Goal: Information Seeking & Learning: Check status

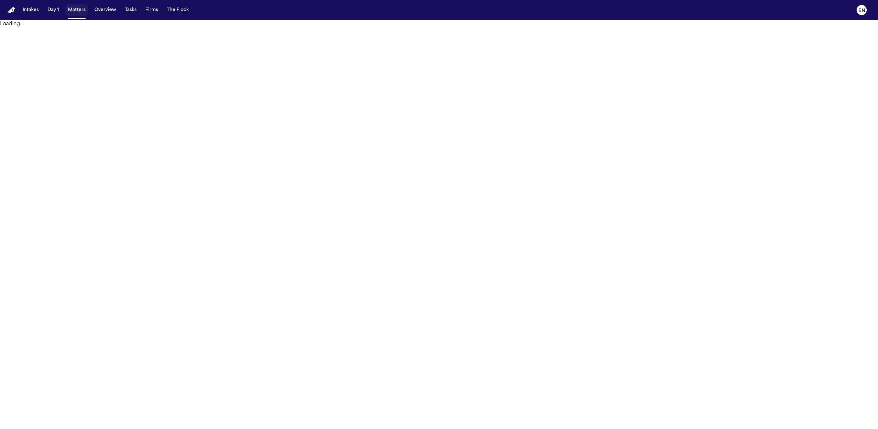
click at [73, 12] on button "Matters" at bounding box center [76, 9] width 23 height 11
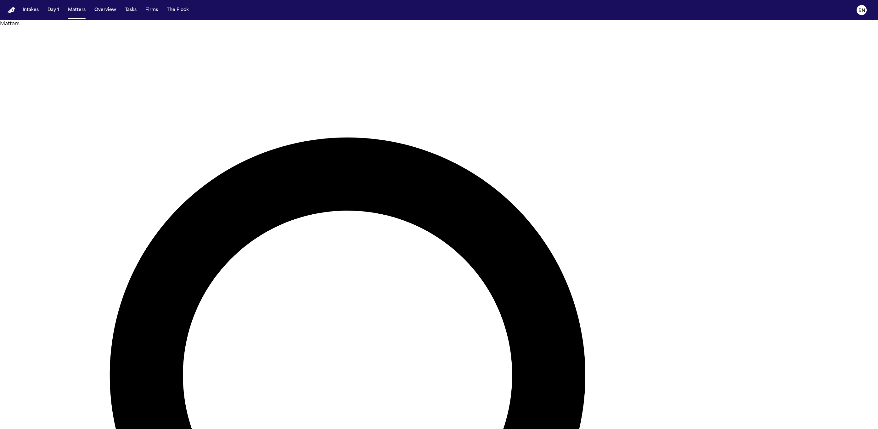
scroll to position [92, 0]
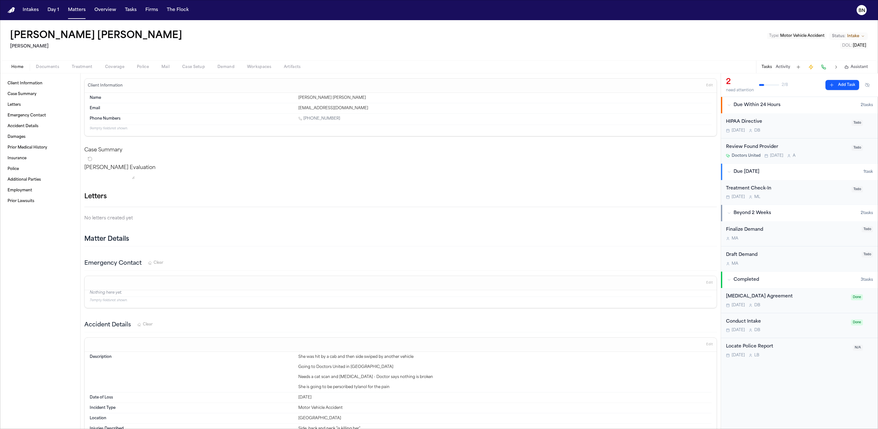
click at [111, 67] on span "Coverage" at bounding box center [114, 67] width 19 height 5
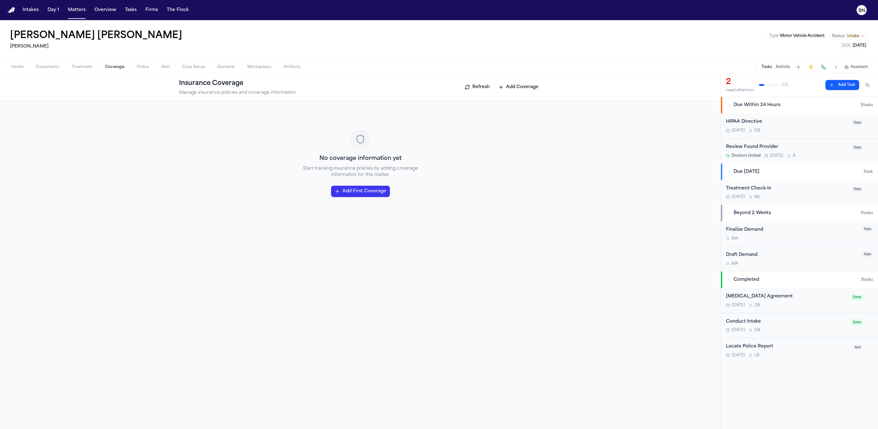
click at [195, 69] on span "Case Setup" at bounding box center [193, 67] width 23 height 5
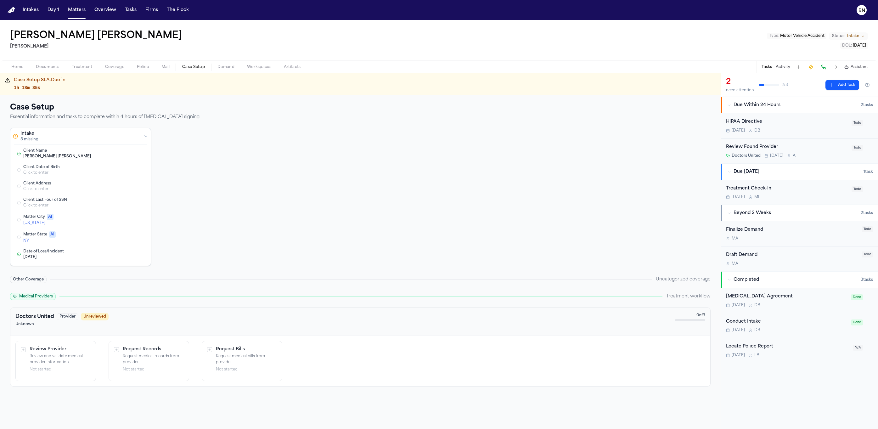
click at [116, 68] on span "Coverage" at bounding box center [114, 67] width 19 height 5
click at [194, 68] on span "Case Setup" at bounding box center [193, 67] width 23 height 5
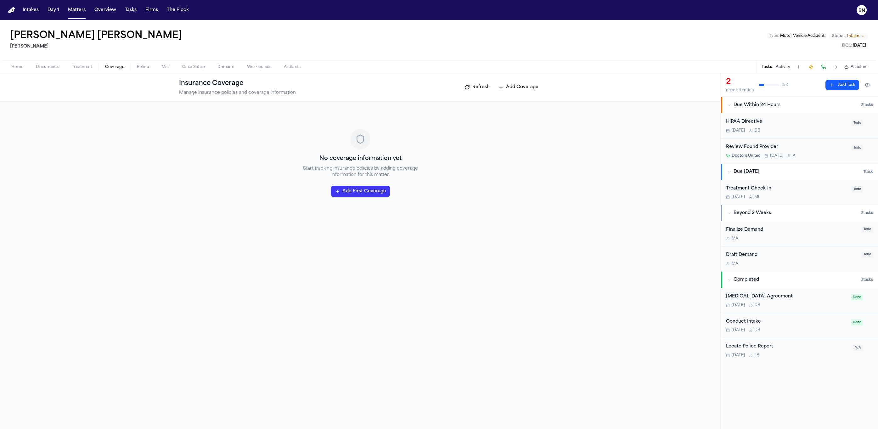
click at [112, 68] on span "Coverage" at bounding box center [114, 67] width 19 height 5
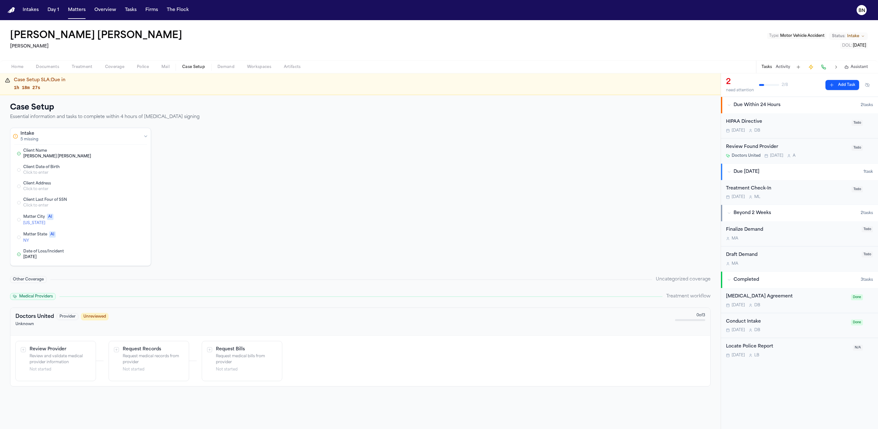
click at [198, 68] on span "Case Setup" at bounding box center [193, 67] width 23 height 5
click at [119, 65] on span "Coverage" at bounding box center [114, 67] width 19 height 5
click at [185, 67] on span "Case Setup" at bounding box center [193, 67] width 23 height 5
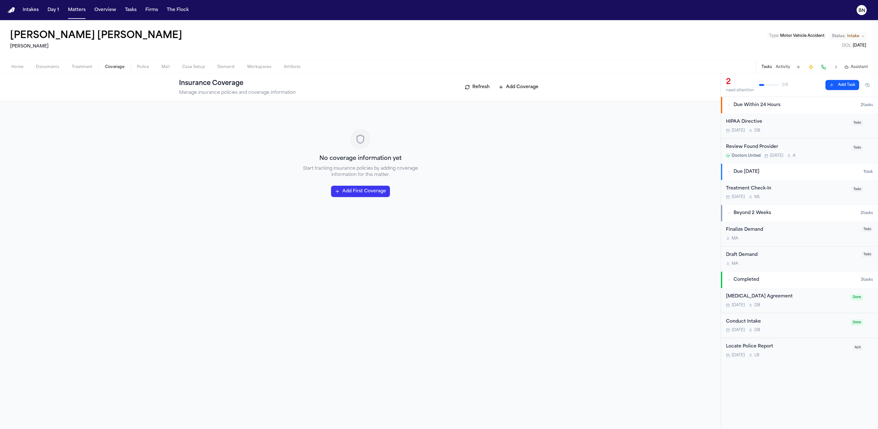
click at [105, 66] on span "Coverage" at bounding box center [114, 67] width 19 height 5
click at [195, 66] on span "Case Setup" at bounding box center [193, 67] width 23 height 5
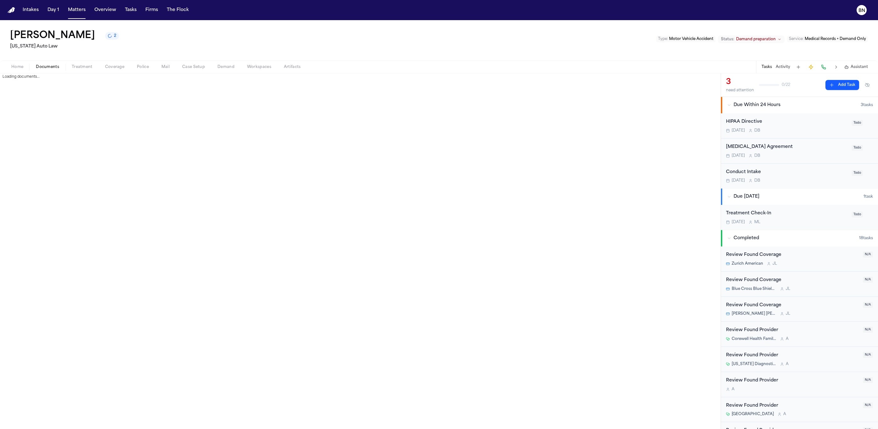
click at [43, 67] on span "Documents" at bounding box center [47, 67] width 23 height 5
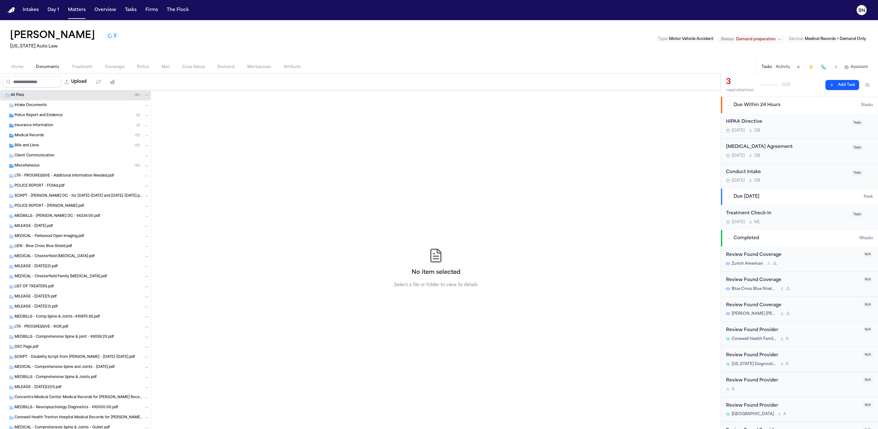
click at [41, 108] on span "Intake Documents" at bounding box center [30, 105] width 32 height 5
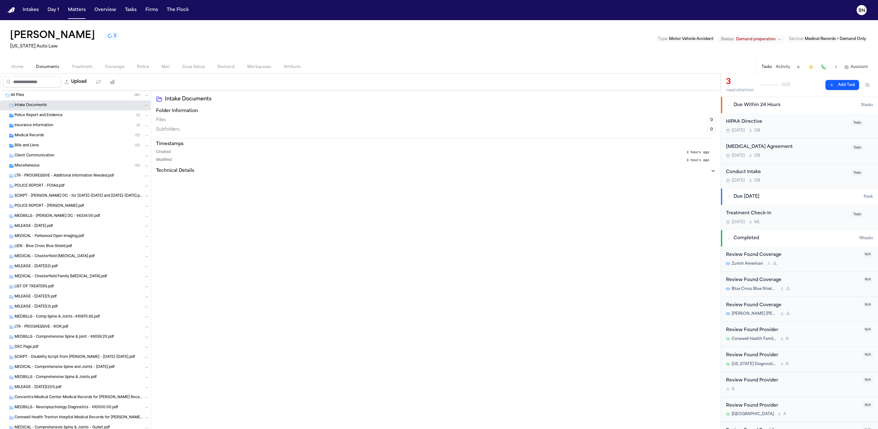
click at [47, 117] on span "Police Report and Evidence" at bounding box center [38, 115] width 48 height 5
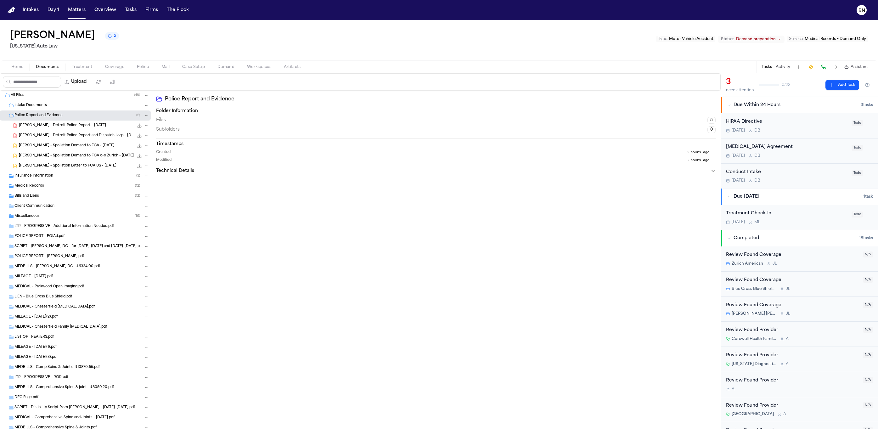
click at [59, 128] on span "V. Gullett - Detroit Police Report - 10.17.24" at bounding box center [62, 125] width 87 height 5
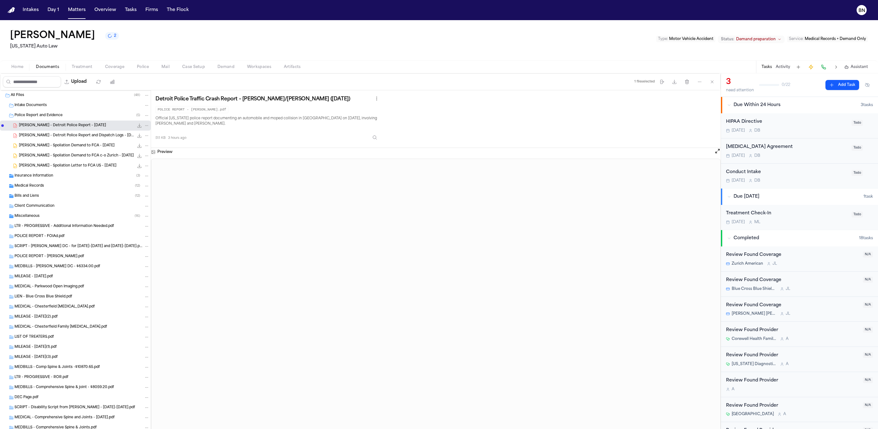
click at [18, 67] on span "Home" at bounding box center [17, 67] width 12 height 5
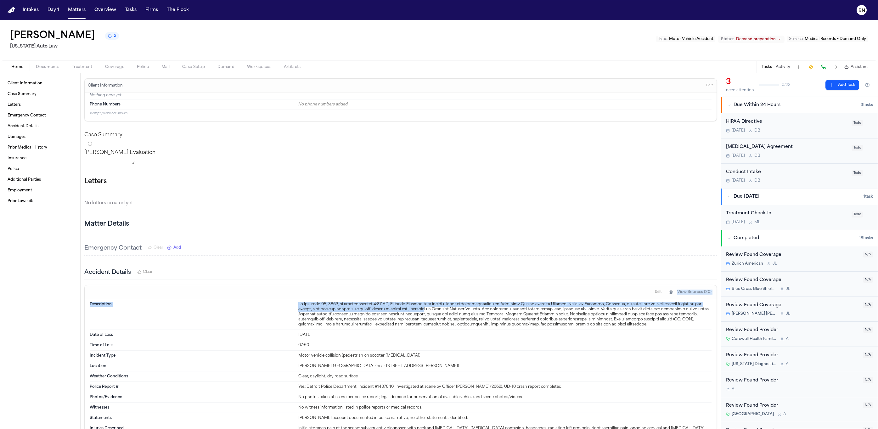
drag, startPoint x: 417, startPoint y: 308, endPoint x: 423, endPoint y: 319, distance: 12.0
click at [423, 318] on div "Edit View Sources (20) Description Date of Loss Oct 17, 2024 Time of Loss 07:50…" at bounding box center [400, 393] width 633 height 216
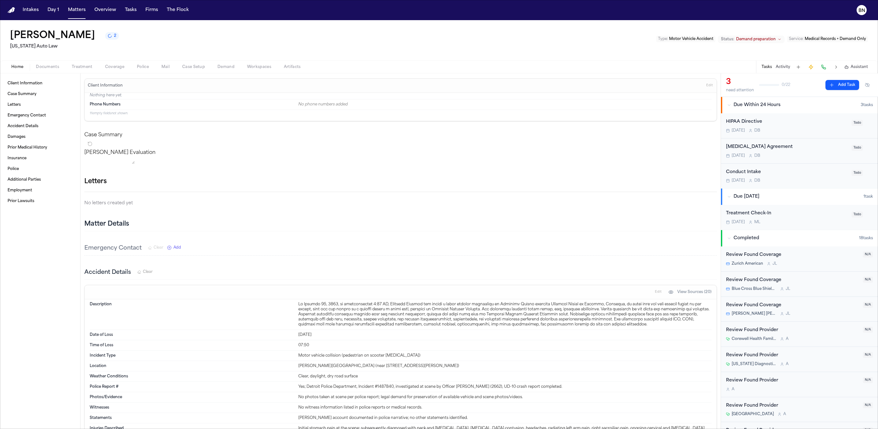
click at [409, 326] on div at bounding box center [504, 314] width 413 height 25
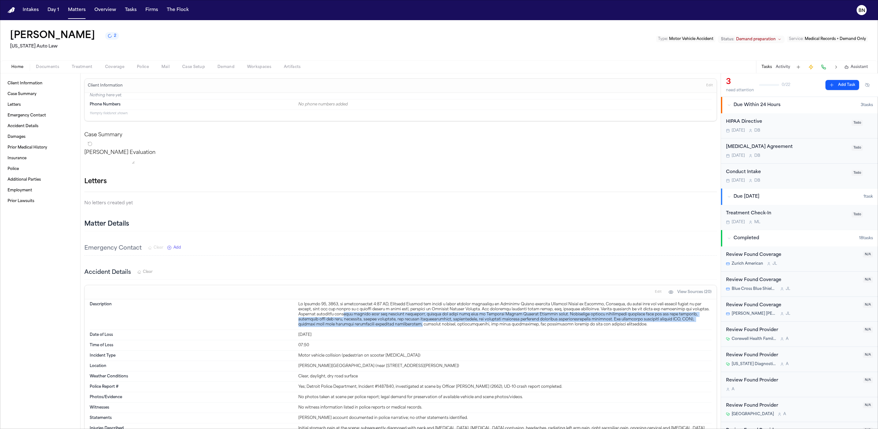
drag, startPoint x: 353, startPoint y: 323, endPoint x: 410, endPoint y: 336, distance: 58.8
click at [410, 327] on div at bounding box center [504, 314] width 413 height 25
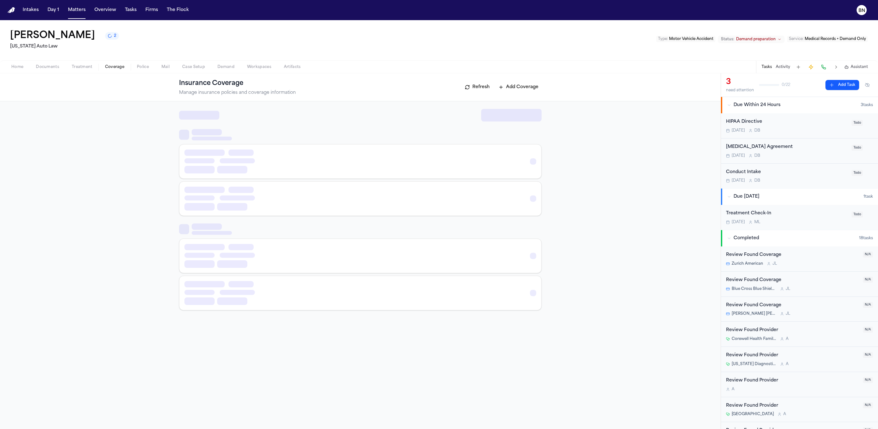
click at [106, 66] on span "Coverage" at bounding box center [114, 67] width 19 height 5
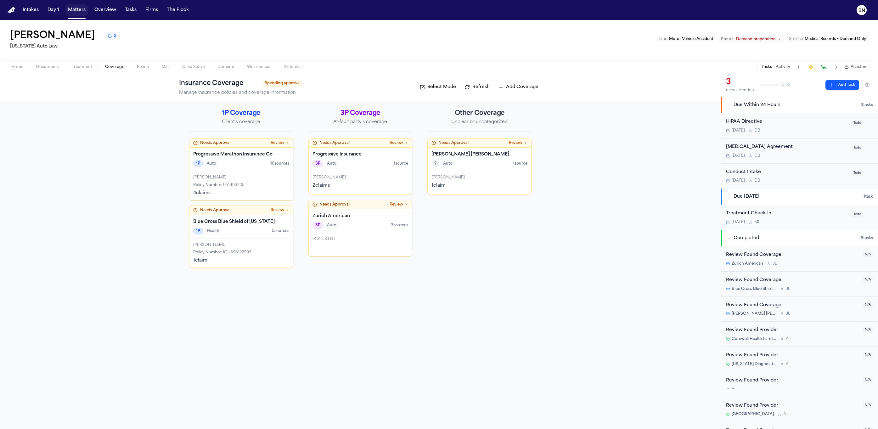
click at [75, 13] on button "Matters" at bounding box center [76, 9] width 23 height 11
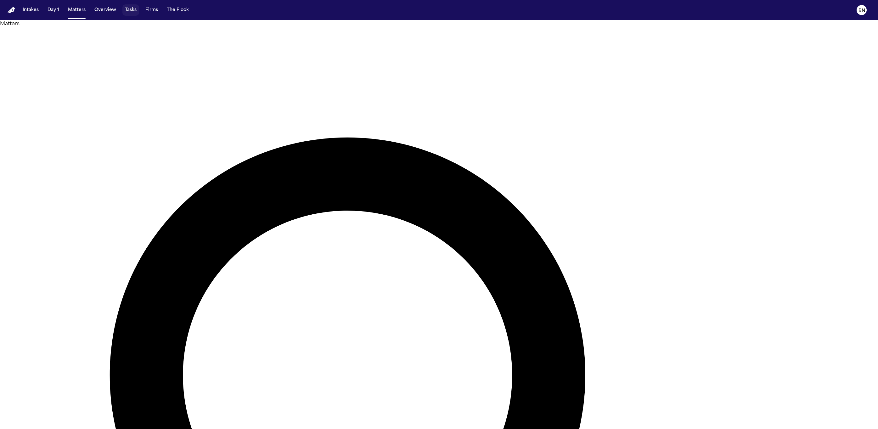
click at [139, 12] on div "Intakes Day 1 Matters Overview Tasks Firms The Flock" at bounding box center [105, 9] width 171 height 11
click at [133, 11] on button "Tasks" at bounding box center [130, 9] width 17 height 11
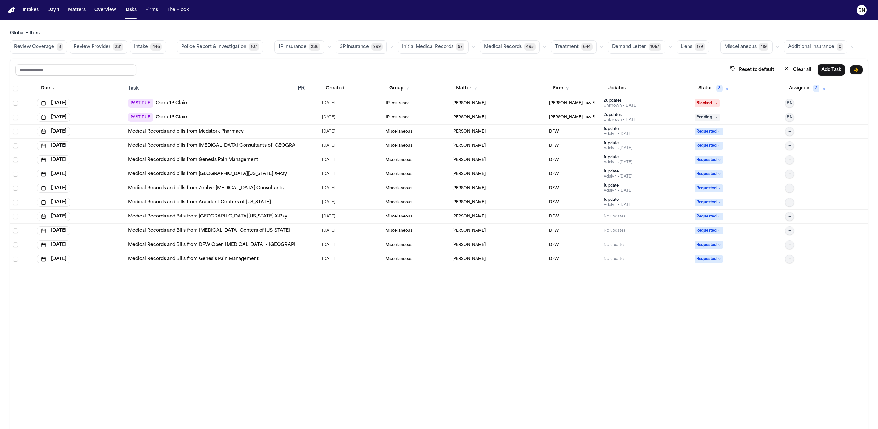
click at [59, 48] on span "8" at bounding box center [60, 47] width 6 height 8
click at [38, 48] on span "Review Coverage" at bounding box center [34, 47] width 40 height 6
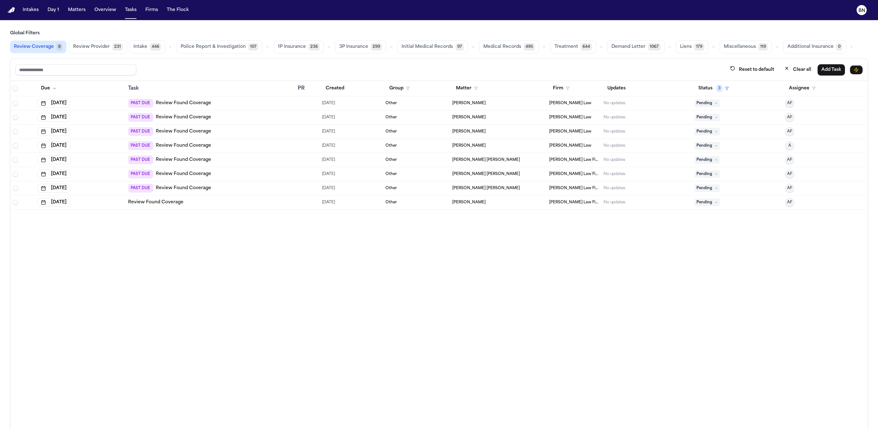
click at [304, 104] on div at bounding box center [307, 103] width 19 height 5
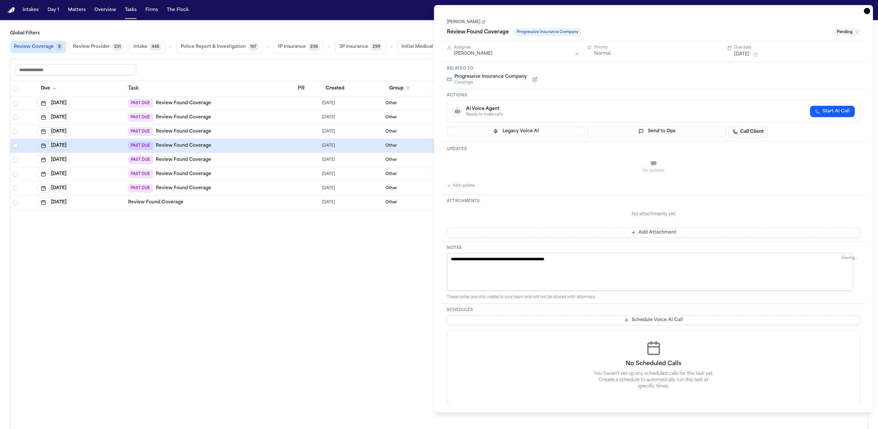
click at [392, 66] on div "Reset to default Clear all Add Task" at bounding box center [438, 70] width 847 height 12
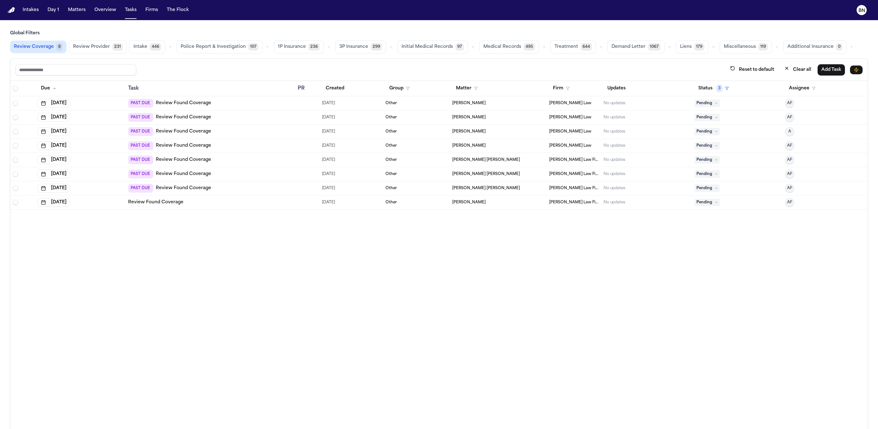
click at [327, 46] on icon "button" at bounding box center [329, 47] width 4 height 4
click at [306, 66] on button "Open Claim 23" at bounding box center [305, 62] width 62 height 13
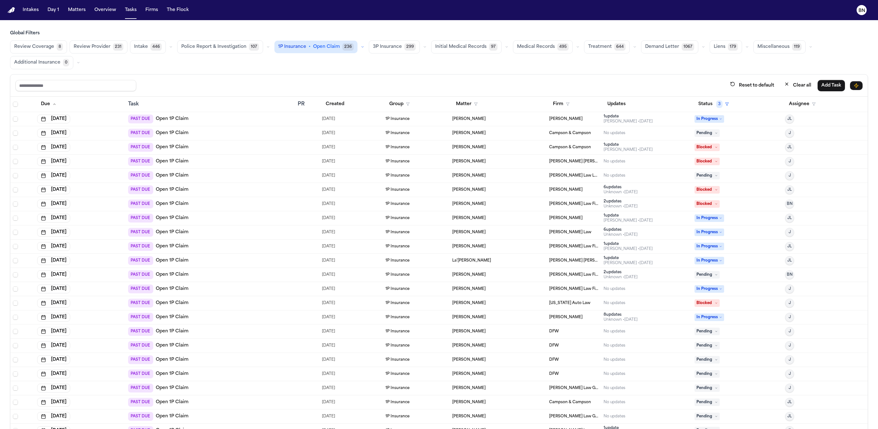
scroll to position [39, 0]
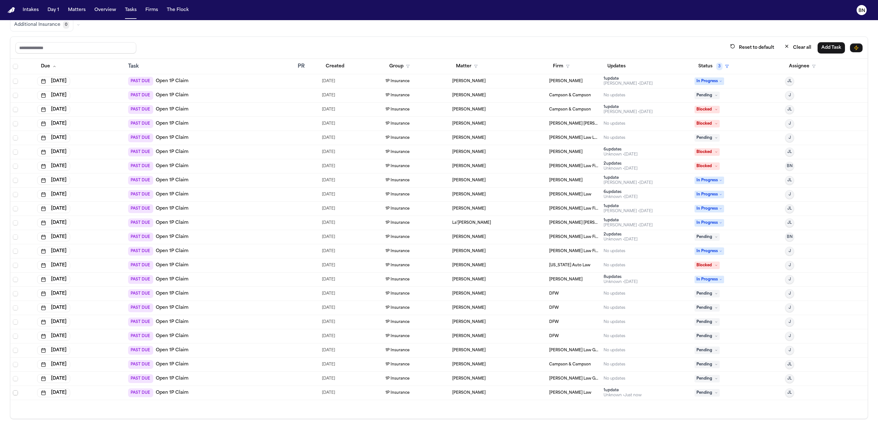
click at [17, 394] on span "Select row" at bounding box center [15, 392] width 5 height 5
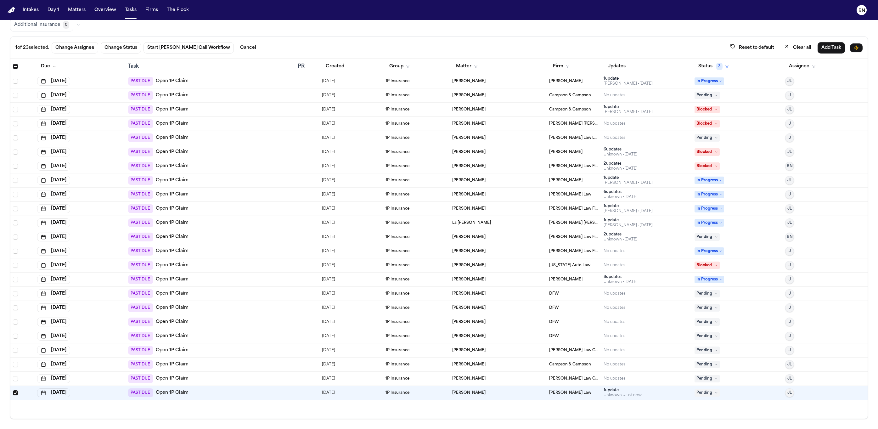
click at [549, 393] on span "[PERSON_NAME] Law" at bounding box center [570, 392] width 42 height 5
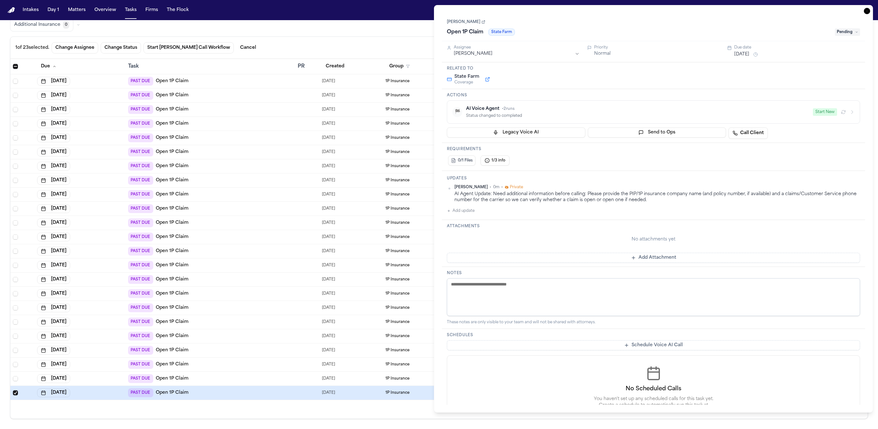
click at [465, 22] on link "[PERSON_NAME]" at bounding box center [466, 22] width 38 height 5
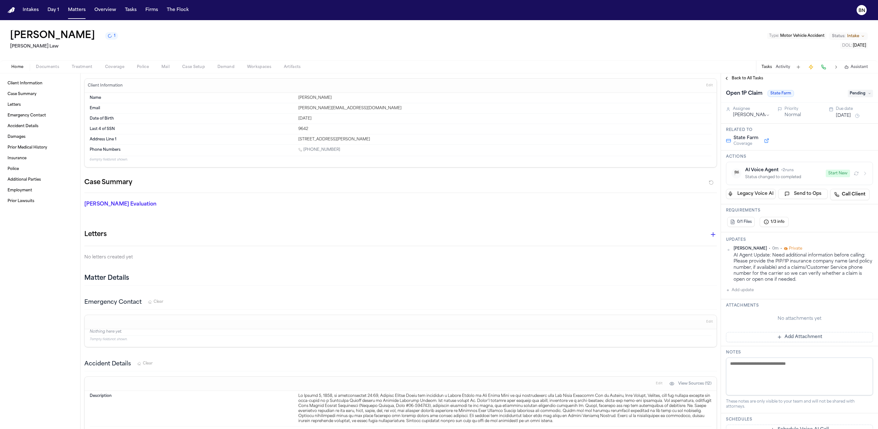
click at [37, 35] on h1 "[PERSON_NAME]" at bounding box center [52, 35] width 85 height 11
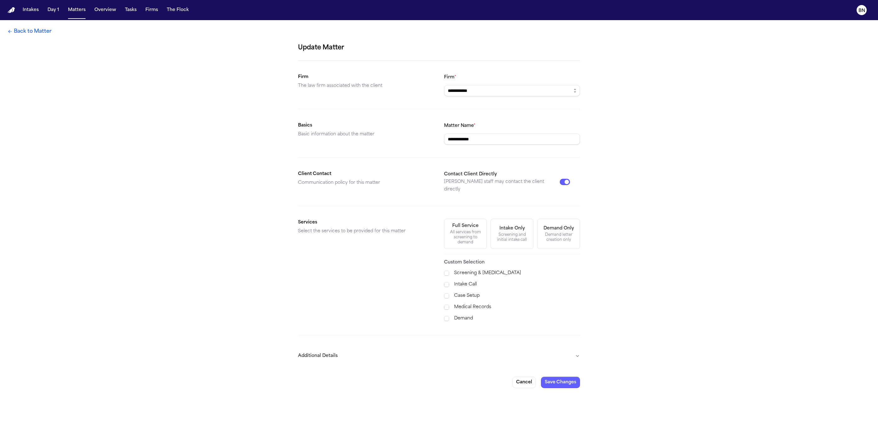
click at [531, 232] on button "Intake Only Screening and initial intake call" at bounding box center [512, 234] width 43 height 30
click at [569, 377] on button "Save Changes" at bounding box center [560, 382] width 39 height 11
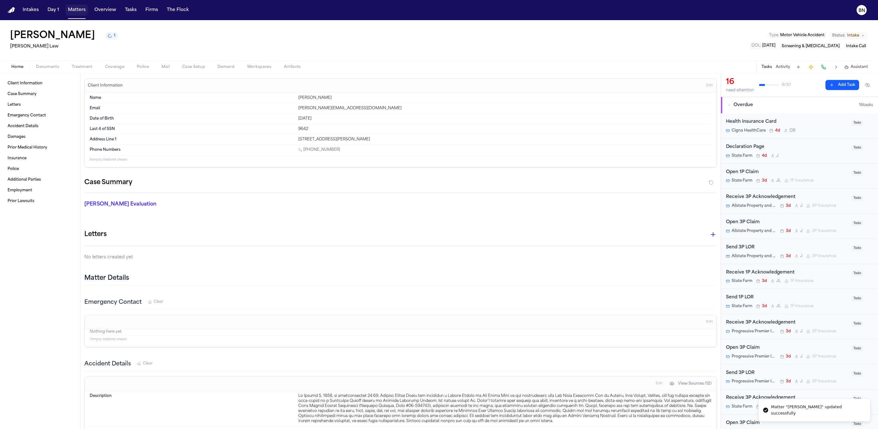
click at [76, 9] on button "Matters" at bounding box center [76, 9] width 23 height 11
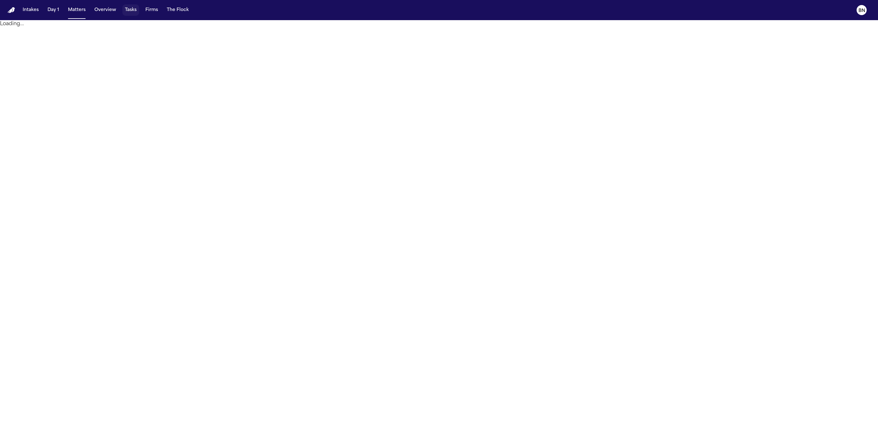
click at [125, 11] on button "Tasks" at bounding box center [130, 9] width 17 height 11
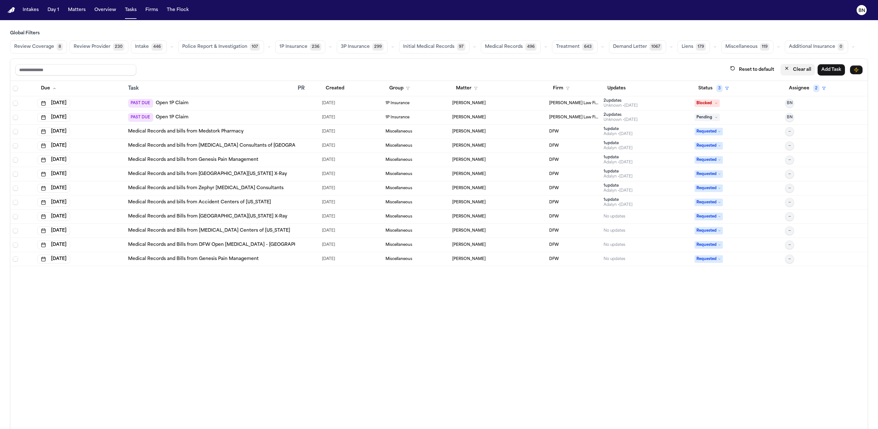
click at [784, 70] on button "Clear all" at bounding box center [798, 70] width 35 height 12
click at [707, 92] on button "Status" at bounding box center [709, 88] width 28 height 11
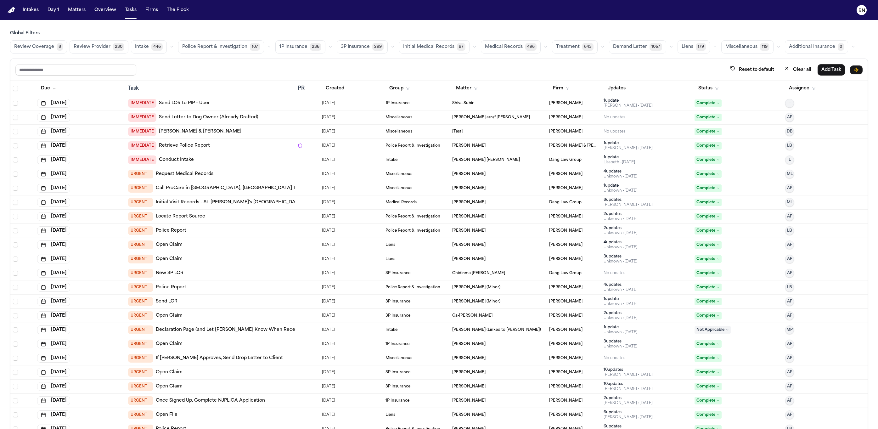
click at [327, 46] on button "button" at bounding box center [331, 47] width 8 height 8
click at [313, 65] on button "Open Claim 23" at bounding box center [307, 62] width 62 height 13
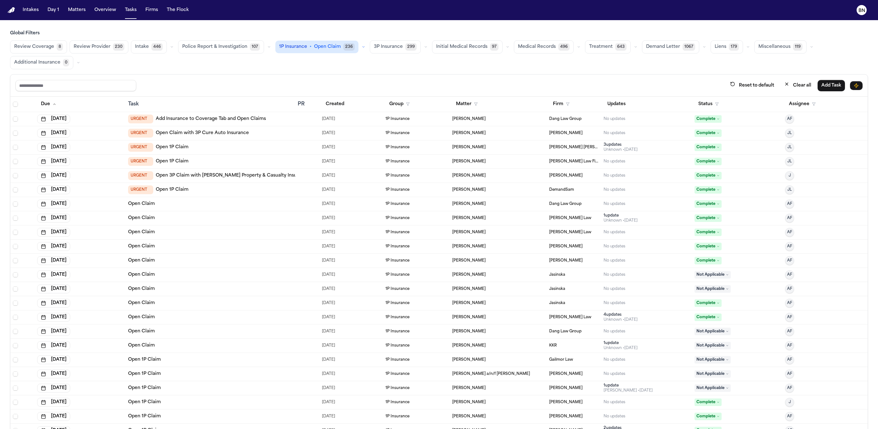
click at [695, 106] on button "Status" at bounding box center [709, 104] width 28 height 11
click at [690, 145] on button "Active" at bounding box center [696, 145] width 18 height 8
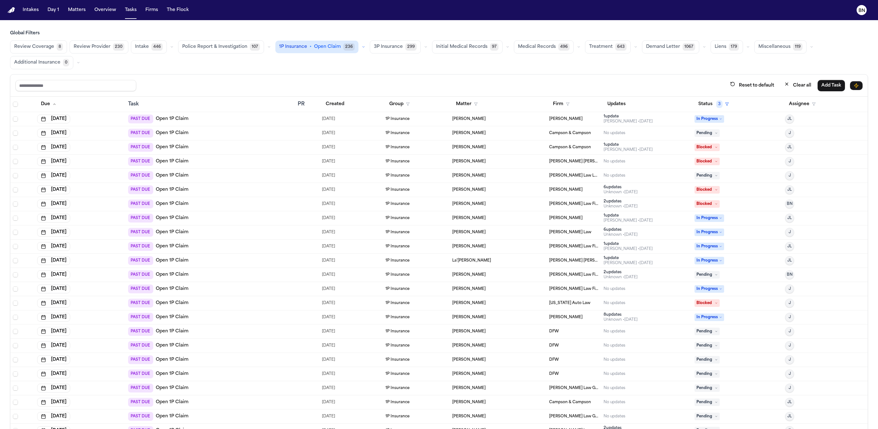
scroll to position [39, 0]
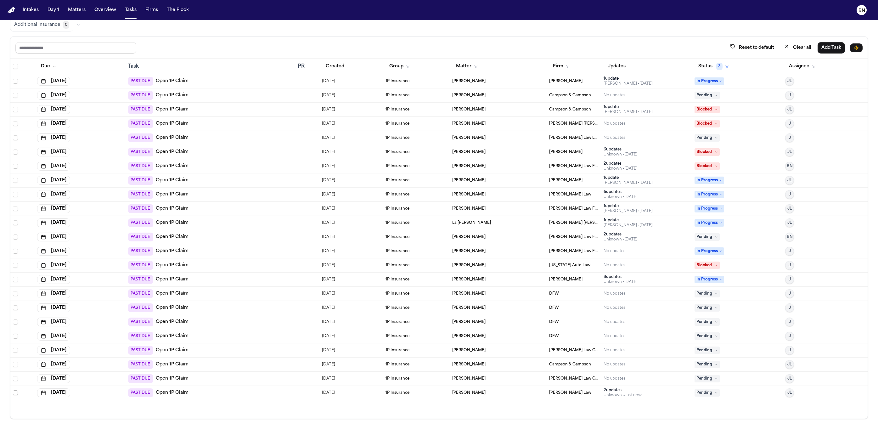
click at [15, 393] on span "Select row" at bounding box center [15, 392] width 5 height 5
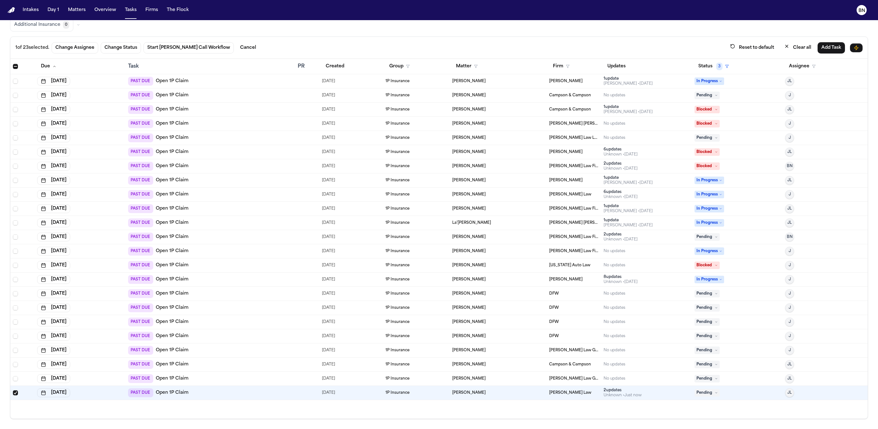
scroll to position [0, 0]
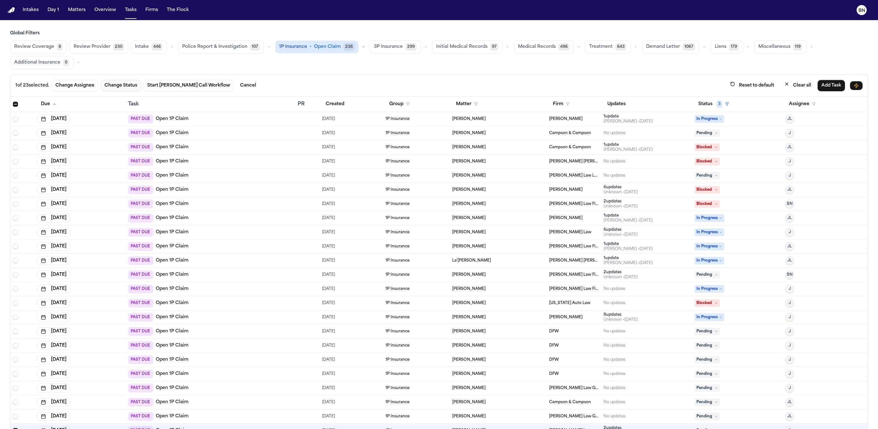
click at [122, 84] on button "Change Status" at bounding box center [121, 85] width 40 height 11
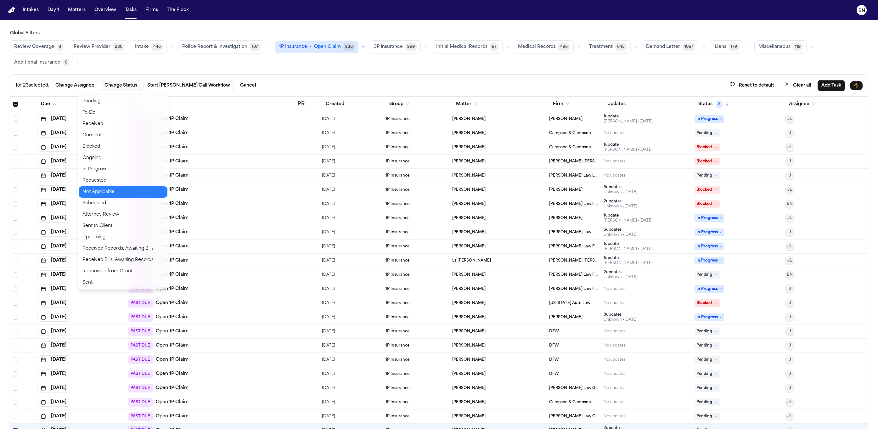
click at [127, 194] on button "Not Applicable" at bounding box center [123, 191] width 89 height 11
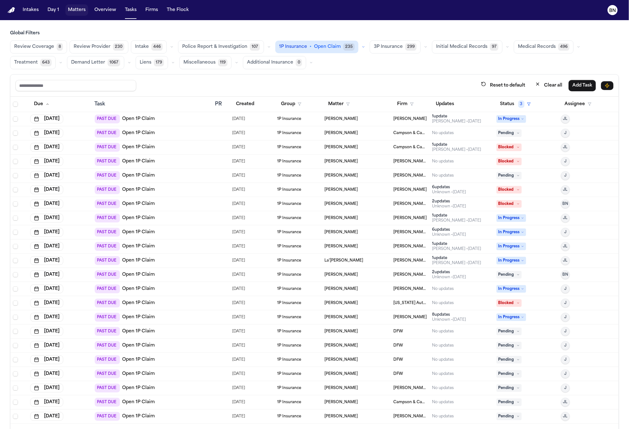
click at [83, 7] on button "Matters" at bounding box center [76, 9] width 23 height 11
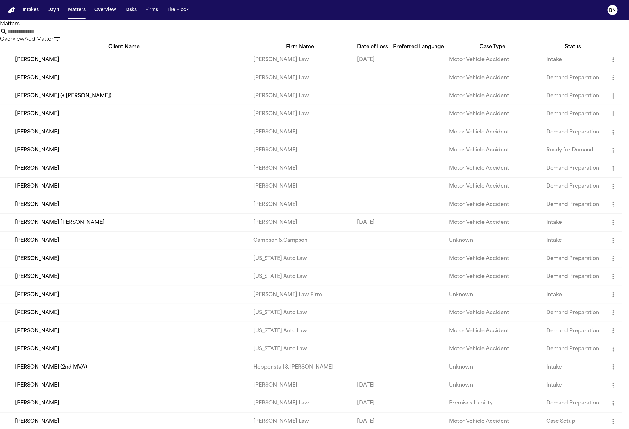
click at [58, 35] on input "text" at bounding box center [33, 32] width 50 height 8
paste input "**********"
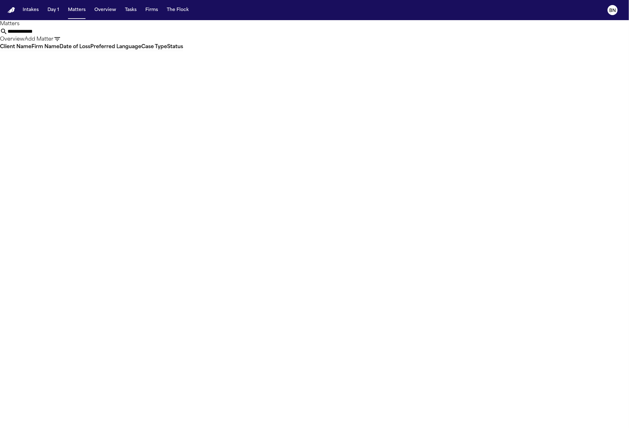
click at [58, 35] on input "**********" at bounding box center [33, 32] width 50 height 8
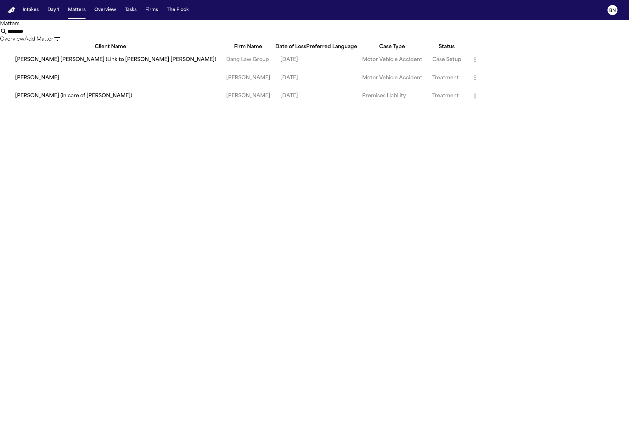
type input "********"
click at [91, 87] on td "Mattar Diagne" at bounding box center [110, 78] width 221 height 18
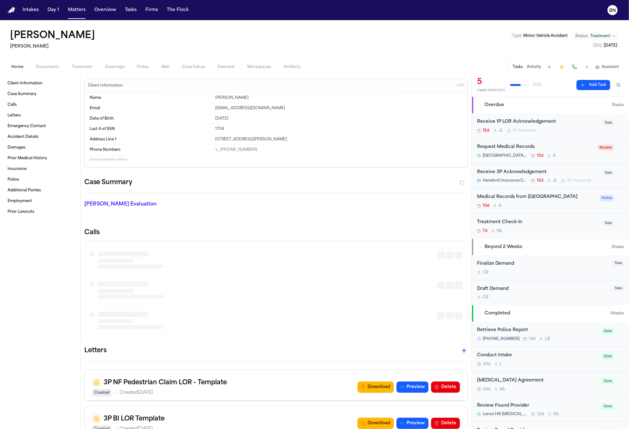
click at [45, 67] on span "Documents" at bounding box center [47, 67] width 23 height 5
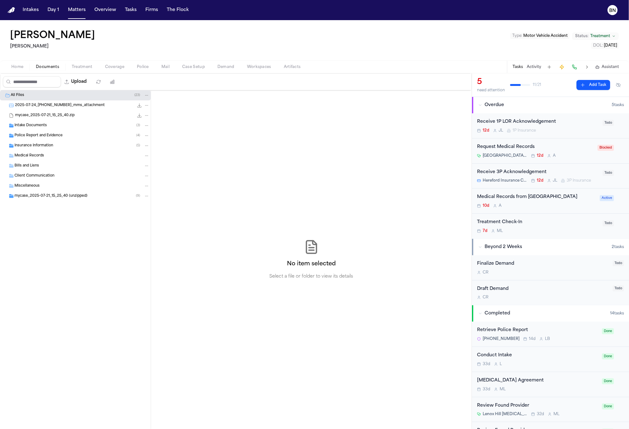
click at [112, 65] on span "Coverage" at bounding box center [114, 67] width 19 height 5
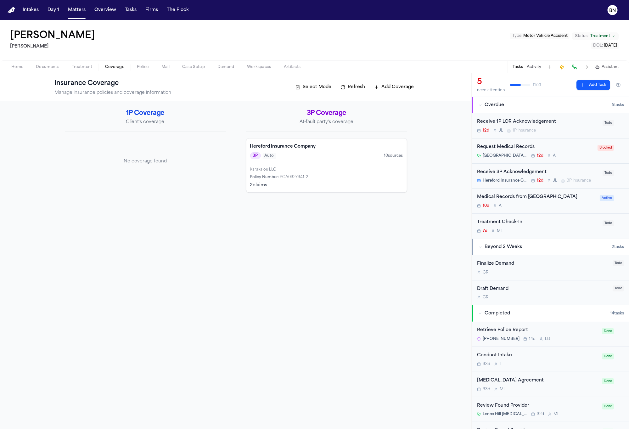
click at [290, 169] on div "Karakalou LLC" at bounding box center [326, 169] width 153 height 5
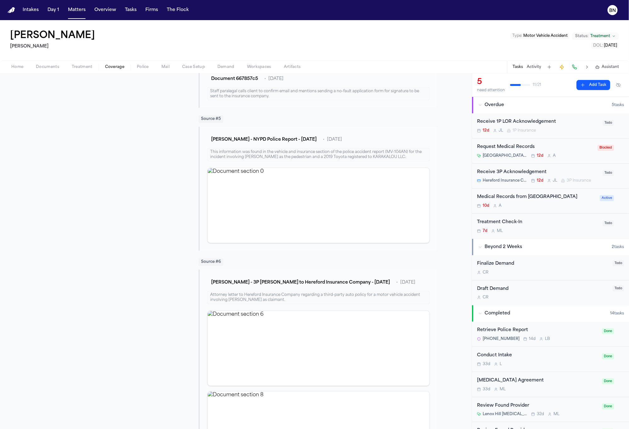
scroll to position [595, 0]
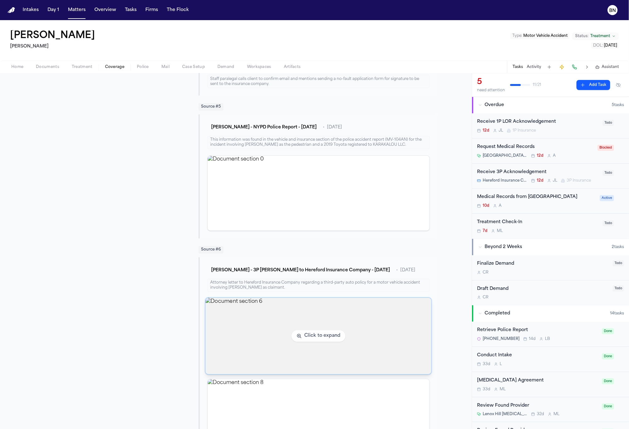
click at [244, 322] on img "View document section 6" at bounding box center [319, 336] width 226 height 76
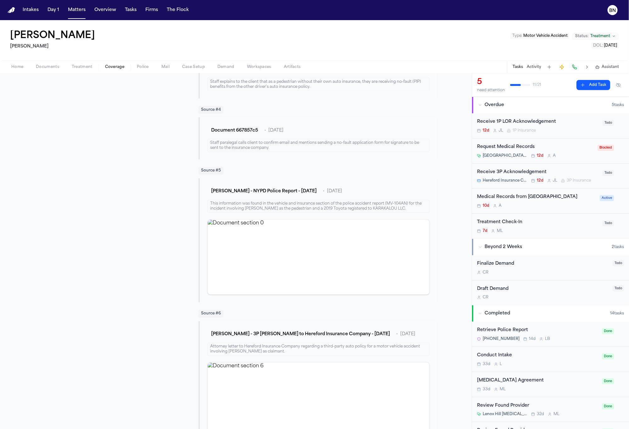
scroll to position [525, 0]
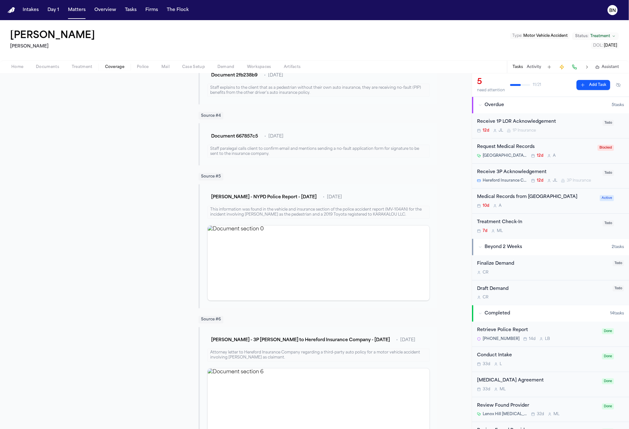
click at [56, 65] on span "Documents" at bounding box center [47, 67] width 23 height 5
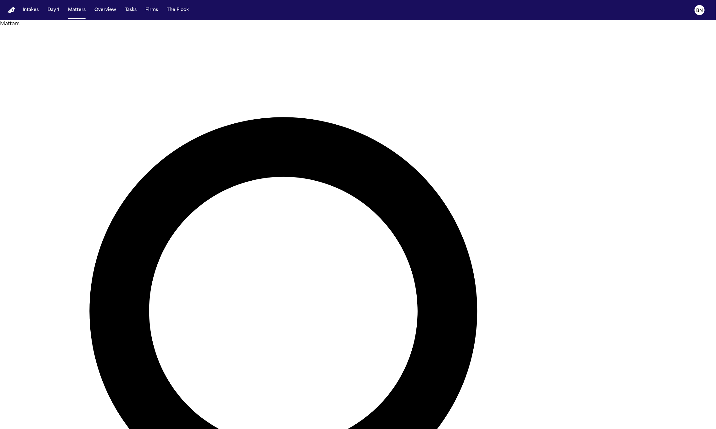
paste input "**********"
type input "**********"
click at [31, 12] on button "Intakes" at bounding box center [30, 9] width 21 height 11
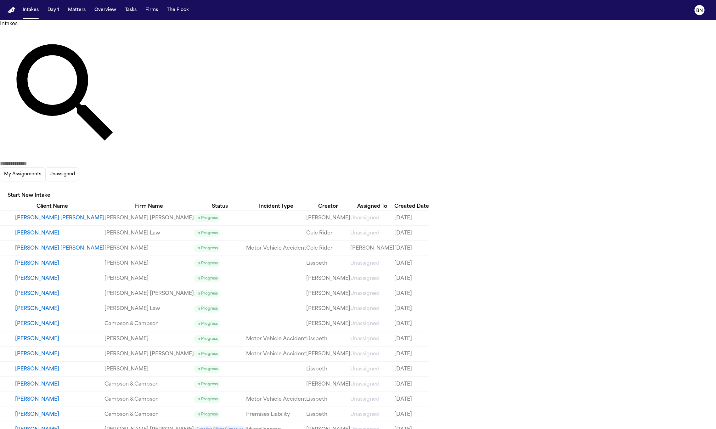
click at [0, 186] on icon "button" at bounding box center [0, 186] width 0 height 0
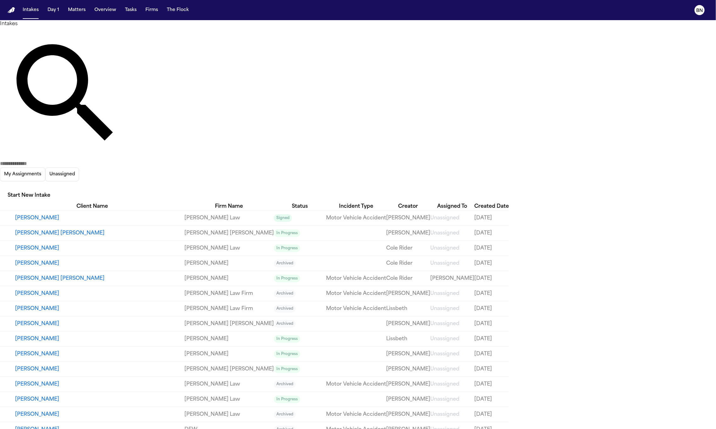
click at [487, 429] on div at bounding box center [358, 429] width 716 height 0
click at [50, 160] on input "text" at bounding box center [25, 164] width 50 height 8
paste input "******"
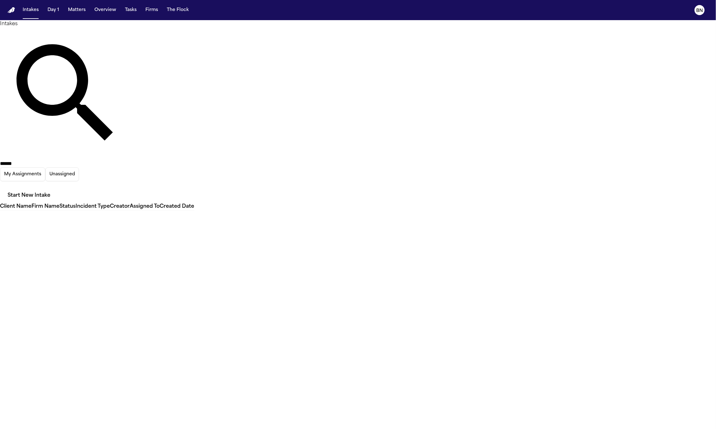
type input "******"
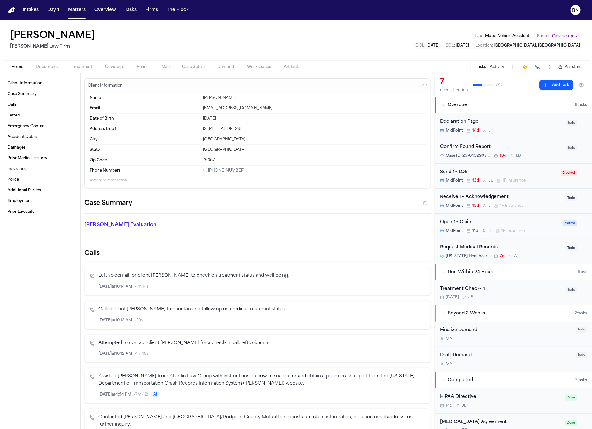
click at [501, 146] on div "Confirm Found Report" at bounding box center [501, 147] width 122 height 7
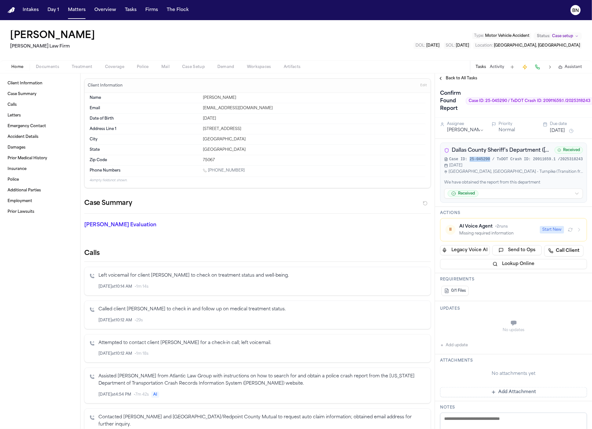
drag, startPoint x: 491, startPoint y: 160, endPoint x: 471, endPoint y: 160, distance: 19.8
click at [471, 160] on span "Case ID: 25-045290 / TxDOT Crash ID: 20911659.1 /2025318243" at bounding box center [516, 159] width 134 height 5
copy span "25-045290"
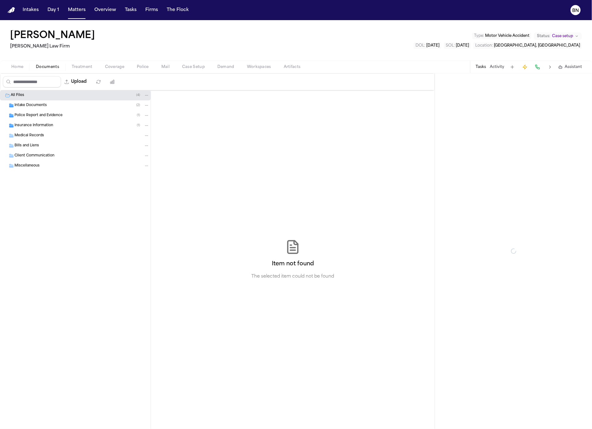
click at [38, 65] on span "Documents" at bounding box center [47, 67] width 23 height 5
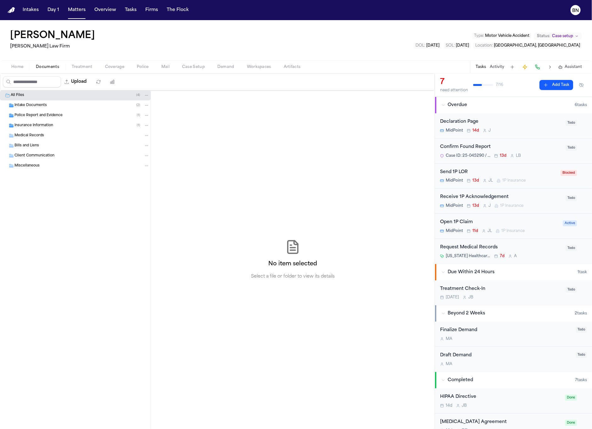
click at [47, 117] on span "Police Report and Evidence" at bounding box center [38, 115] width 48 height 5
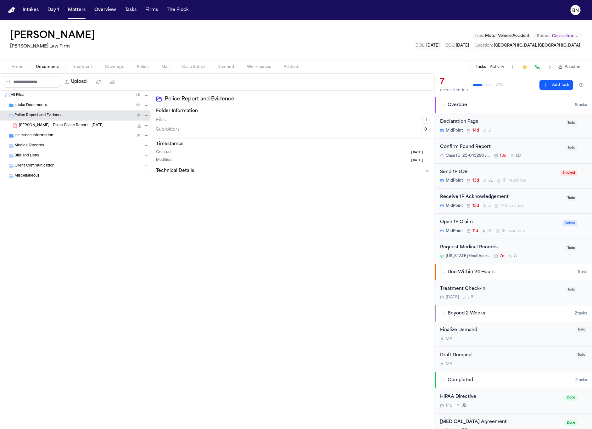
click at [73, 128] on span "S. Young - Dallas Police Report - 7.14.25" at bounding box center [61, 125] width 85 height 5
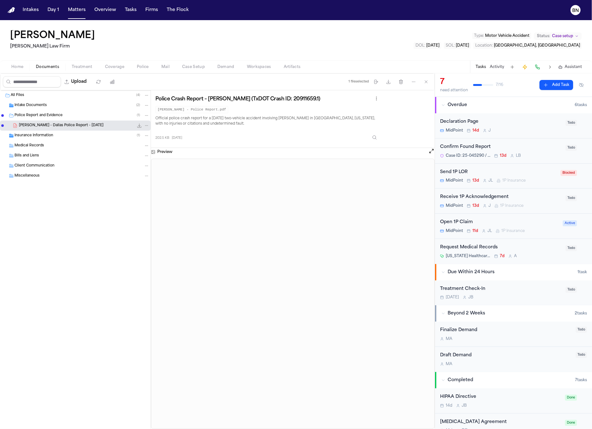
click at [525, 148] on div "Confirm Found Report" at bounding box center [501, 147] width 122 height 7
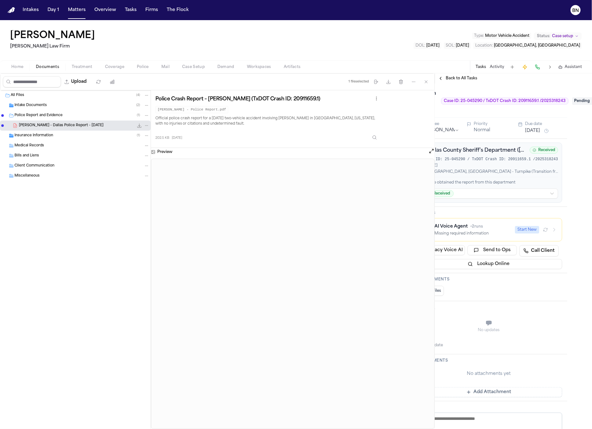
scroll to position [0, 29]
click at [585, 99] on span "Pending" at bounding box center [581, 101] width 25 height 8
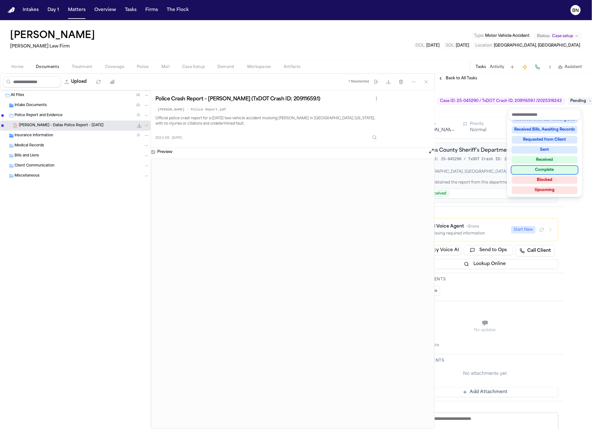
click at [555, 168] on div "Complete" at bounding box center [545, 170] width 66 height 8
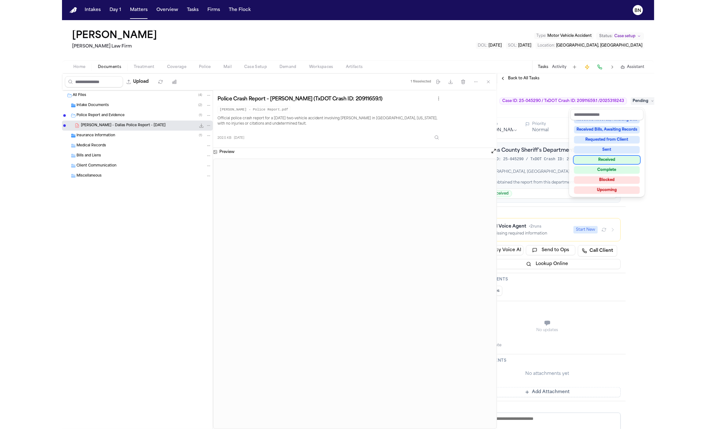
scroll to position [69, 0]
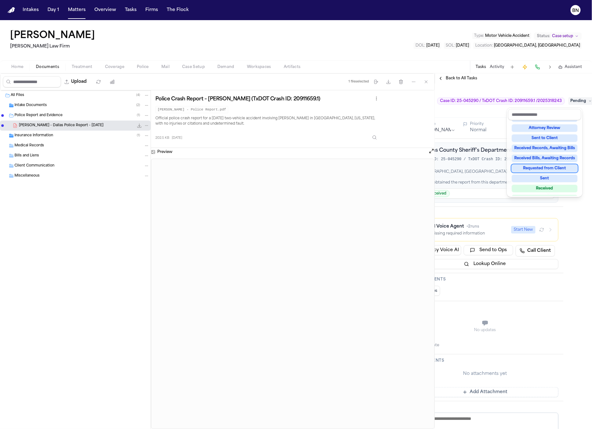
click at [578, 240] on div "Confirm Found Report Case ID: 25-045290 / TxDOT Crash ID: 20911659.1 /202531824…" at bounding box center [513, 256] width 157 height 346
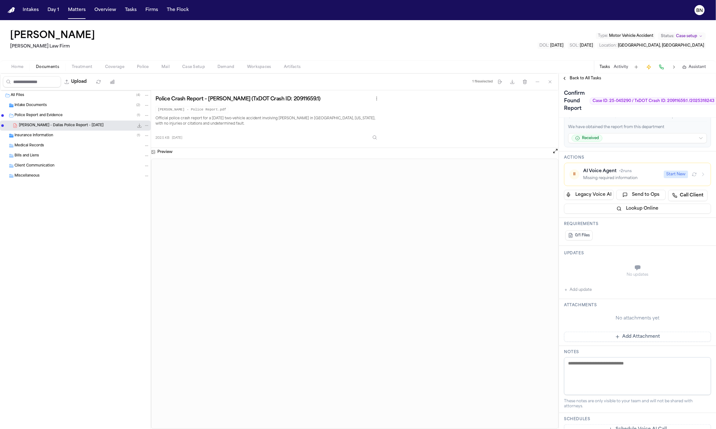
scroll to position [23, 0]
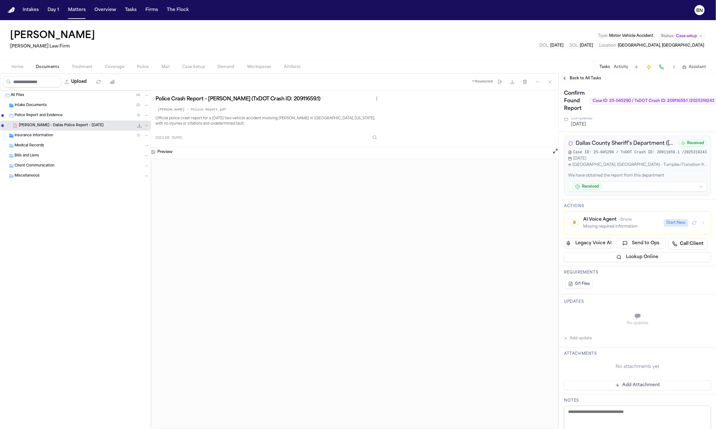
click at [575, 79] on span "Back to All Tasks" at bounding box center [585, 78] width 31 height 5
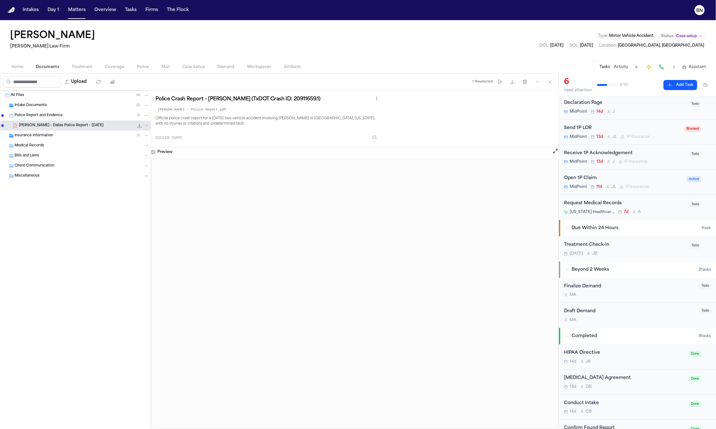
scroll to position [137, 0]
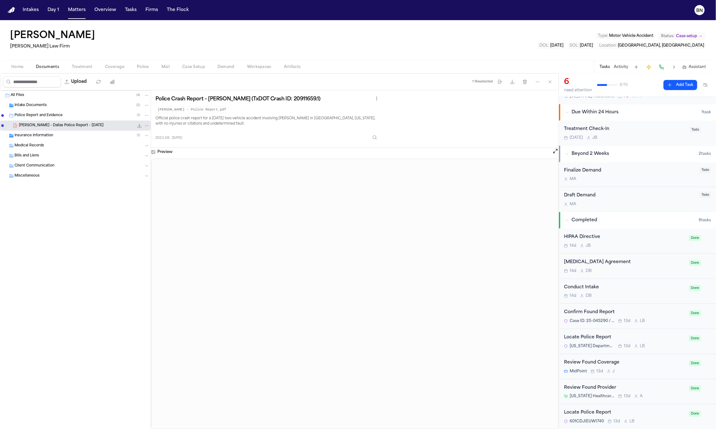
click at [308, 29] on div "Stacey Young Ruy Mireles Law Firm Type : Motor Vehicle Accident Status: Case se…" at bounding box center [358, 40] width 716 height 40
click at [24, 68] on button "Home" at bounding box center [17, 67] width 25 height 8
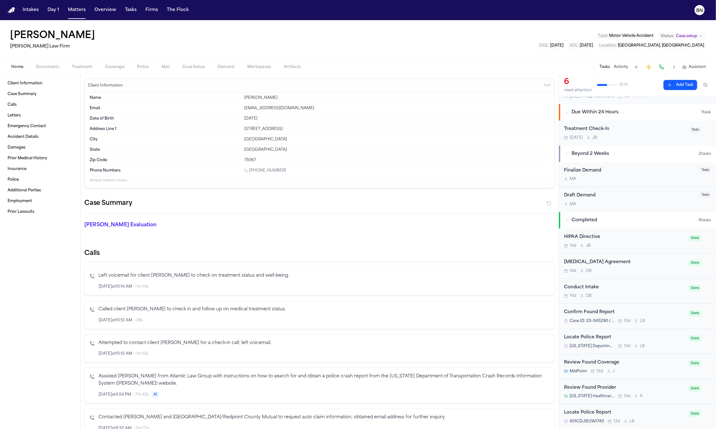
drag, startPoint x: 83, startPoint y: 189, endPoint x: 201, endPoint y: 17, distance: 208.5
click at [0, 0] on div "Intakes Day 1 Matters Overview Tasks Firms The Flock BN Stacey Young Ruy Mirele…" at bounding box center [358, 214] width 716 height 429
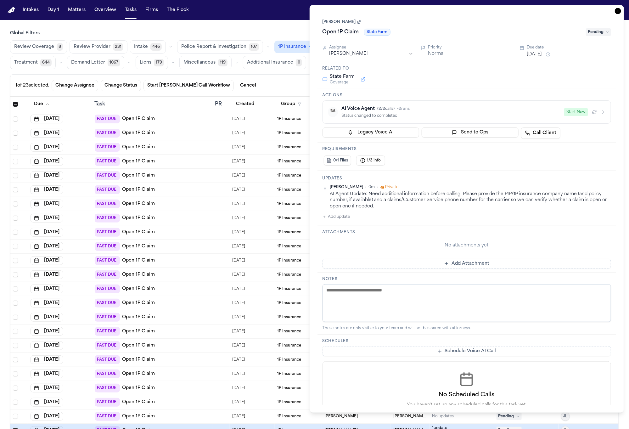
scroll to position [39, 0]
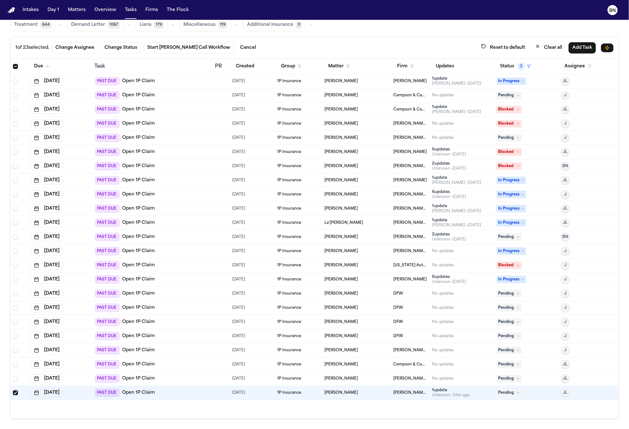
click at [282, 47] on div "1 of 23 selected. Change Assignee Change Status Start Bland Call Workflow Cance…" at bounding box center [314, 48] width 598 height 12
click at [139, 393] on link "Open 1P Claim" at bounding box center [138, 393] width 33 height 6
click at [325, 414] on div "Due Task PR Created Group Matter Firm Updates Status 3 Assignee Jun 21, 2025 PA…" at bounding box center [314, 239] width 608 height 360
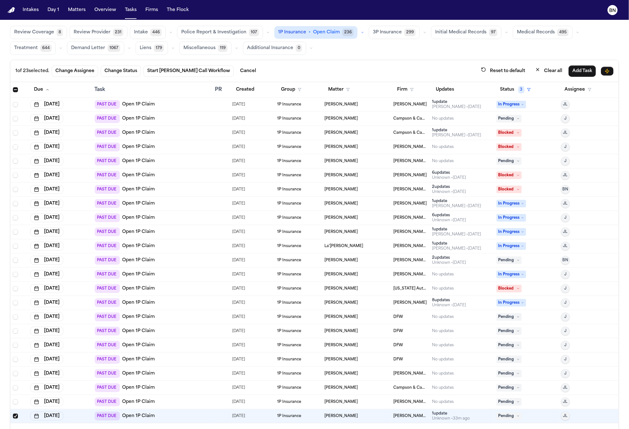
scroll to position [2, 0]
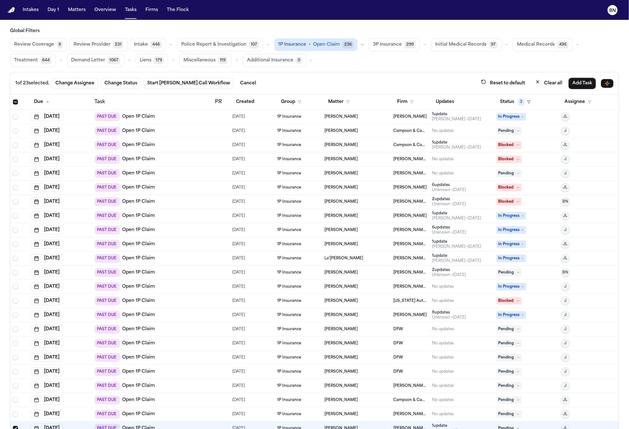
drag, startPoint x: 348, startPoint y: 73, endPoint x: 339, endPoint y: 55, distance: 20.4
click at [348, 73] on div "1 of 23 selected. Change Assignee Change Status Start Bland Call Workflow Cance…" at bounding box center [314, 83] width 608 height 22
click at [263, 22] on main "Global Filters Review Coverage 8 Review Provider 231 Intake 446 Police Report &…" at bounding box center [314, 224] width 629 height 409
click at [264, 23] on main "Global Filters Review Coverage 8 Review Provider 231 Intake 446 Police Report &…" at bounding box center [314, 224] width 629 height 409
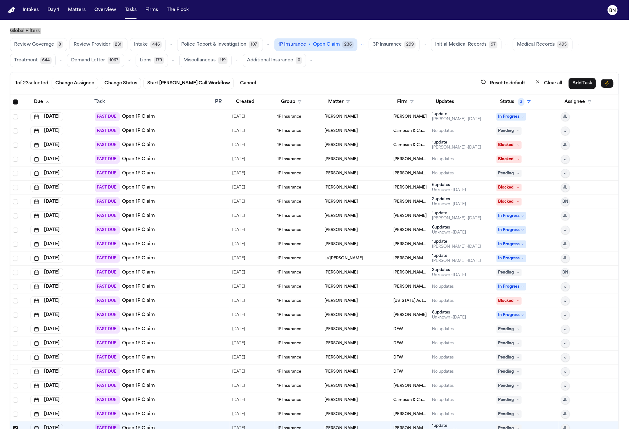
click at [263, 22] on main "Global Filters Review Coverage 8 Review Provider 231 Intake 446 Police Report &…" at bounding box center [314, 224] width 629 height 409
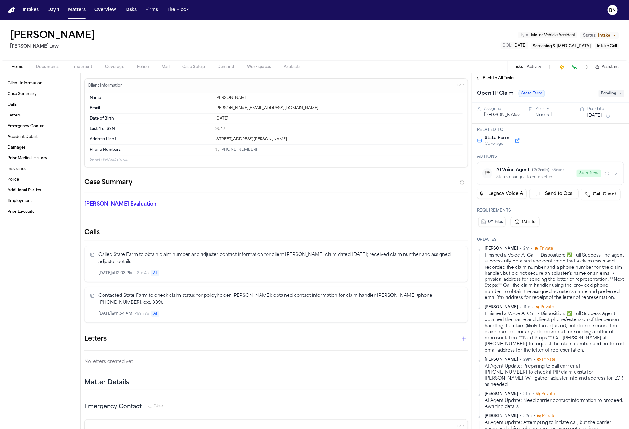
click at [608, 91] on span "Pending" at bounding box center [611, 94] width 25 height 8
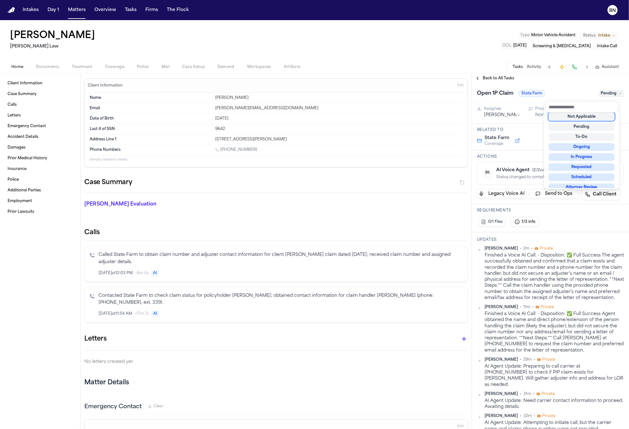
click at [595, 115] on div "Not Applicable" at bounding box center [582, 117] width 66 height 8
click at [561, 297] on div "Open 1P Claim State Farm Not Applicable Assignee [PERSON_NAME] Priority Normal …" at bounding box center [550, 256] width 157 height 346
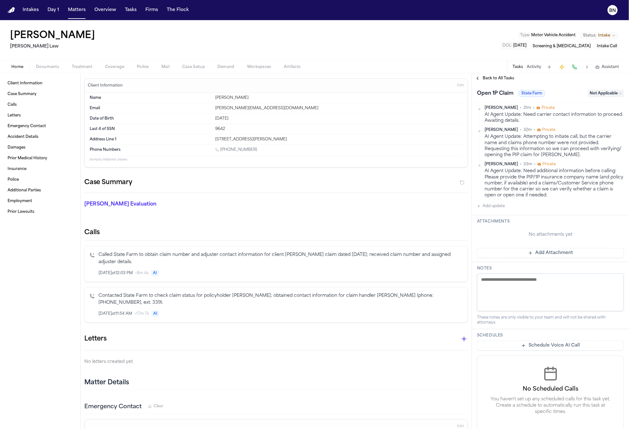
scroll to position [324, 0]
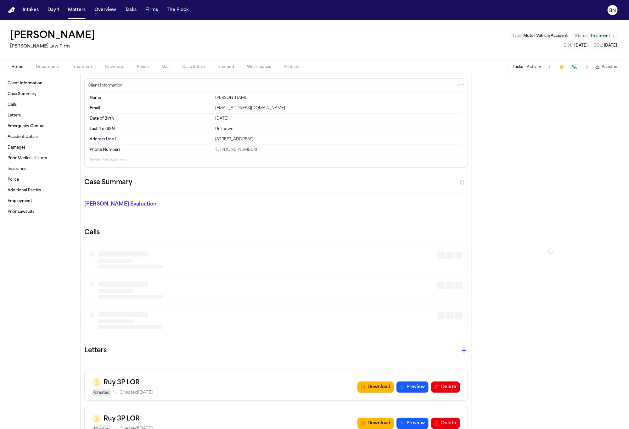
click at [47, 67] on span "Documents" at bounding box center [47, 67] width 23 height 5
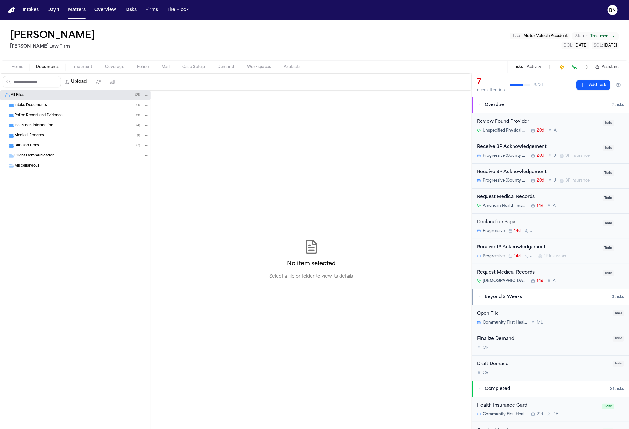
click at [44, 115] on span "Police Report and Evidence" at bounding box center [38, 115] width 48 height 5
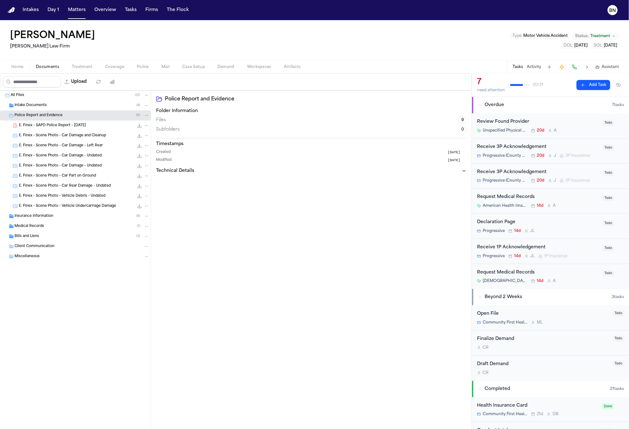
click at [75, 127] on span "E. Finex - SAPD Police Report - [DATE]" at bounding box center [52, 125] width 67 height 5
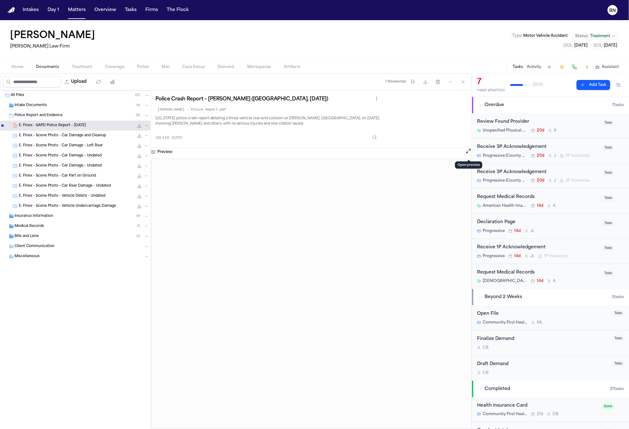
click at [466, 153] on button "Open preview" at bounding box center [468, 151] width 6 height 6
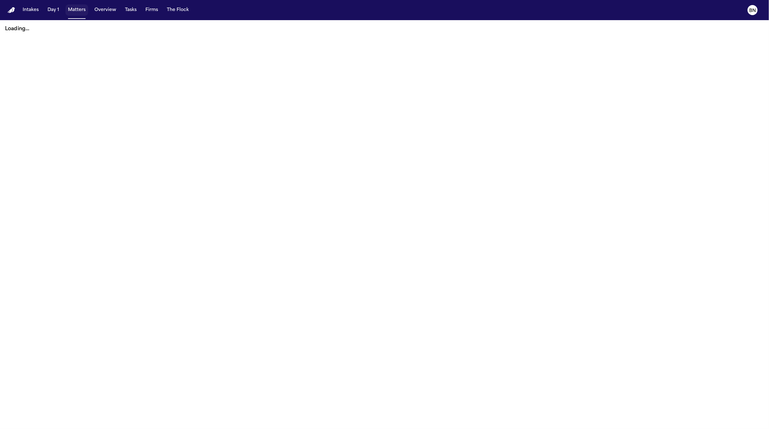
click at [69, 10] on button "Matters" at bounding box center [76, 9] width 23 height 11
click at [129, 13] on button "Tasks" at bounding box center [130, 9] width 17 height 11
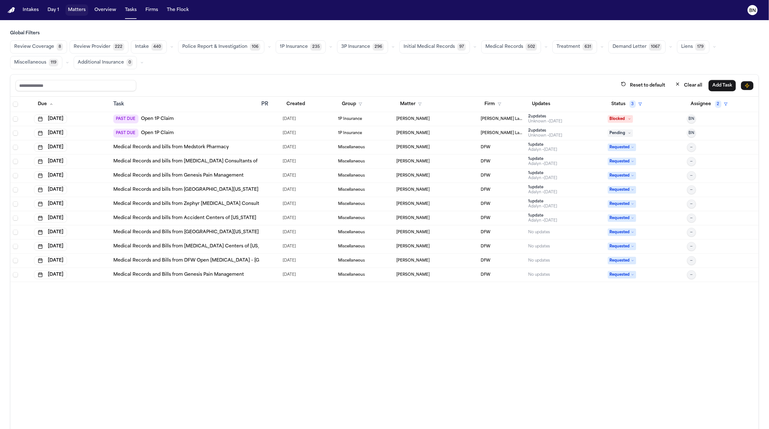
click at [79, 13] on button "Matters" at bounding box center [76, 9] width 23 height 11
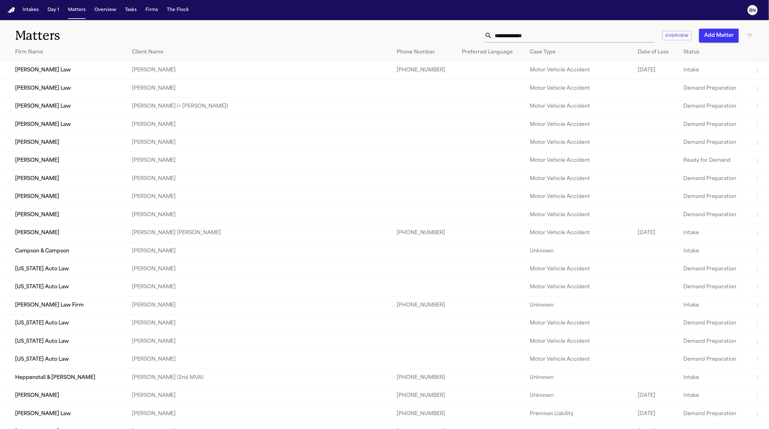
click at [546, 37] on input "text" at bounding box center [573, 36] width 162 height 14
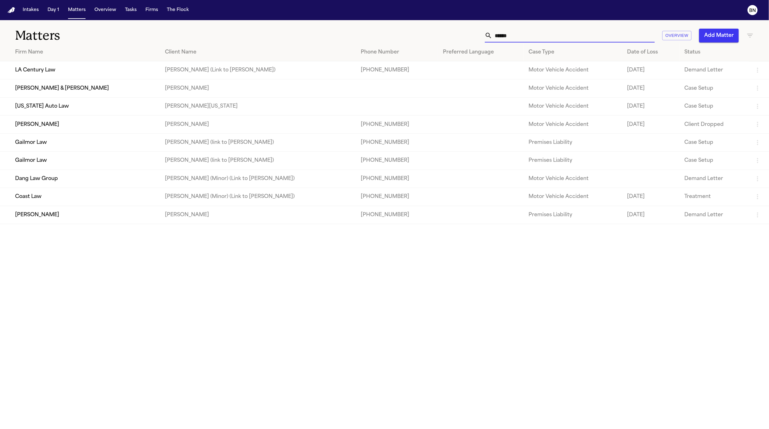
type input "******"
click at [231, 284] on main "Matters ****** Overview Add Matter Firm Name Client Name Phone Number Preferred…" at bounding box center [384, 224] width 769 height 409
click at [169, 106] on td "[PERSON_NAME][US_STATE]" at bounding box center [258, 106] width 196 height 18
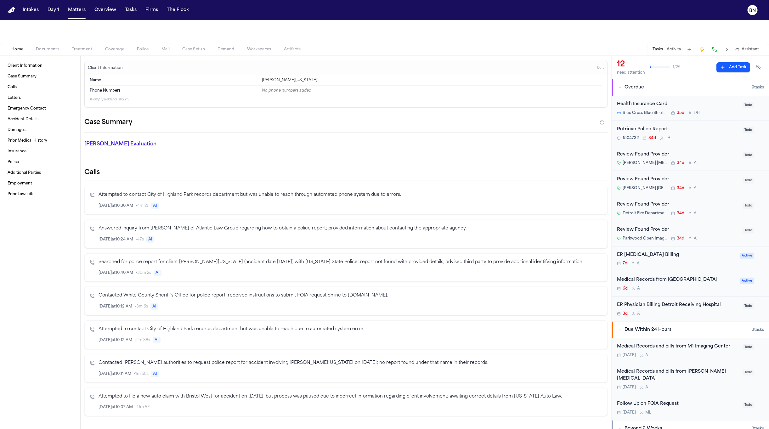
click at [73, 40] on div at bounding box center [384, 31] width 769 height 23
click at [69, 11] on button "Matters" at bounding box center [76, 9] width 23 height 11
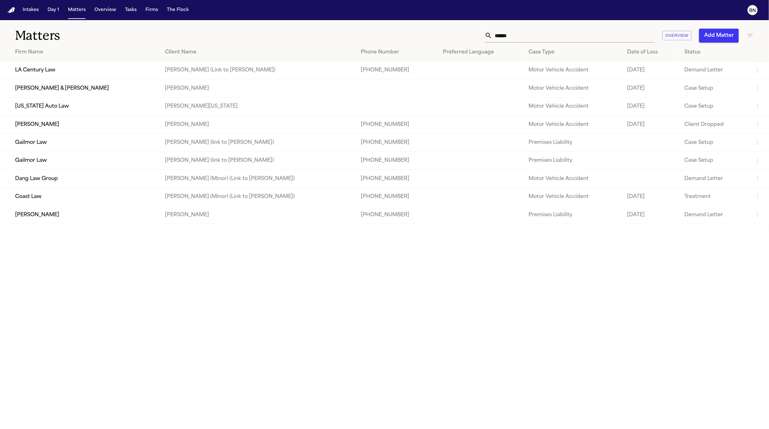
click at [73, 94] on td "[PERSON_NAME] & [PERSON_NAME]" at bounding box center [80, 88] width 160 height 18
click at [86, 107] on td "[US_STATE] Auto Law" at bounding box center [80, 106] width 160 height 18
click at [160, 110] on td "[PERSON_NAME][US_STATE]" at bounding box center [258, 106] width 196 height 18
click at [188, 107] on td "[PERSON_NAME][US_STATE]" at bounding box center [258, 106] width 196 height 18
drag, startPoint x: 59, startPoint y: 50, endPoint x: 37, endPoint y: 52, distance: 23.0
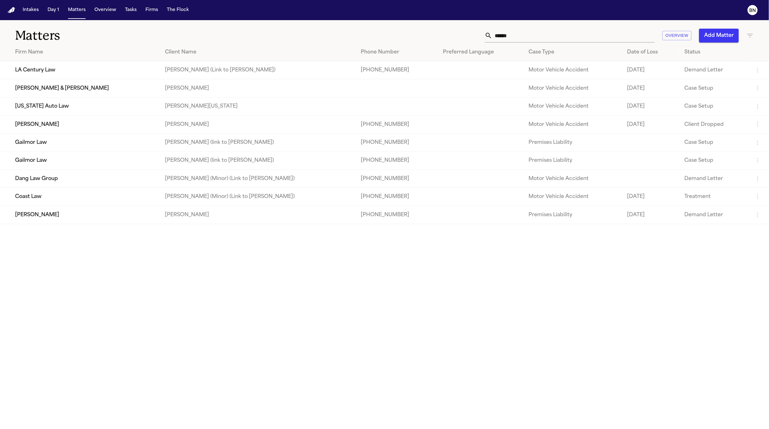
click at [54, 51] on div "Firm Name" at bounding box center [85, 52] width 140 height 8
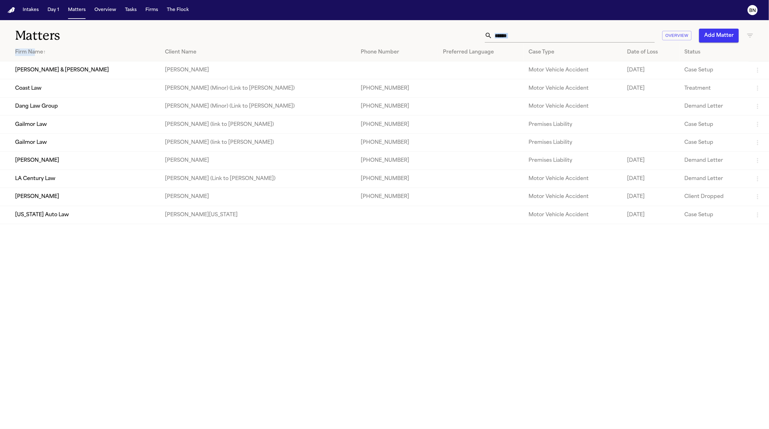
drag, startPoint x: 36, startPoint y: 52, endPoint x: 133, endPoint y: 39, distance: 98.3
click at [133, 39] on div "Matters ****** Overview Add Matter Firm Name ↑ Client Name Phone Number Preferr…" at bounding box center [384, 122] width 769 height 204
click at [195, 30] on h1 "Matters" at bounding box center [126, 36] width 222 height 16
click at [185, 71] on td "[PERSON_NAME]" at bounding box center [258, 70] width 196 height 18
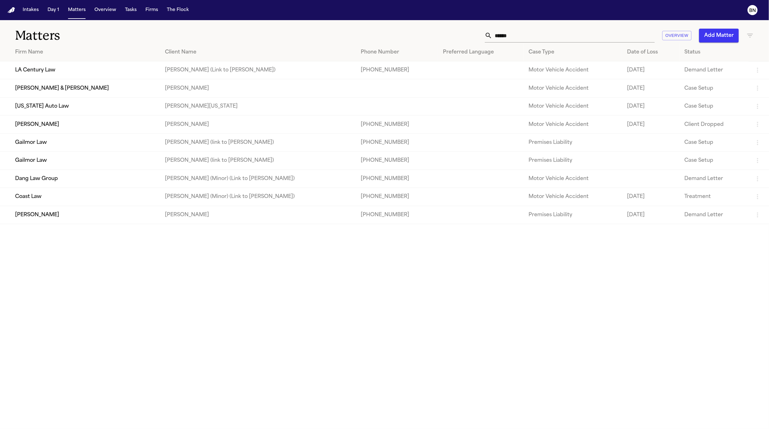
click at [160, 111] on td "[PERSON_NAME][US_STATE]" at bounding box center [258, 106] width 196 height 18
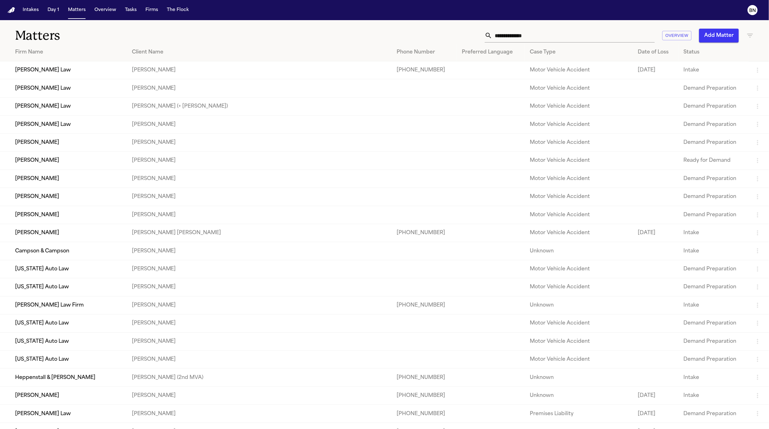
click at [111, 144] on td "[PERSON_NAME]" at bounding box center [63, 142] width 127 height 18
click at [48, 147] on td "[PERSON_NAME]" at bounding box center [63, 142] width 127 height 18
click at [166, 151] on td "[PERSON_NAME]" at bounding box center [259, 142] width 265 height 18
click at [46, 53] on div "Firm Name" at bounding box center [68, 52] width 107 height 8
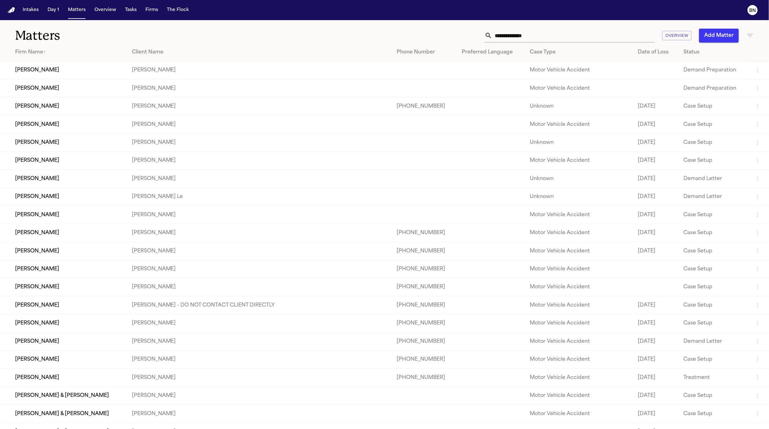
click at [42, 53] on div "Firm Name ↑" at bounding box center [68, 52] width 107 height 8
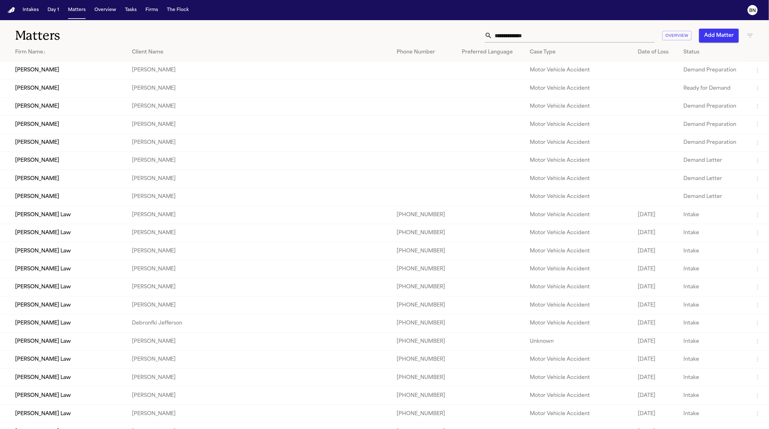
click at [189, 224] on td "[PERSON_NAME]" at bounding box center [259, 215] width 265 height 18
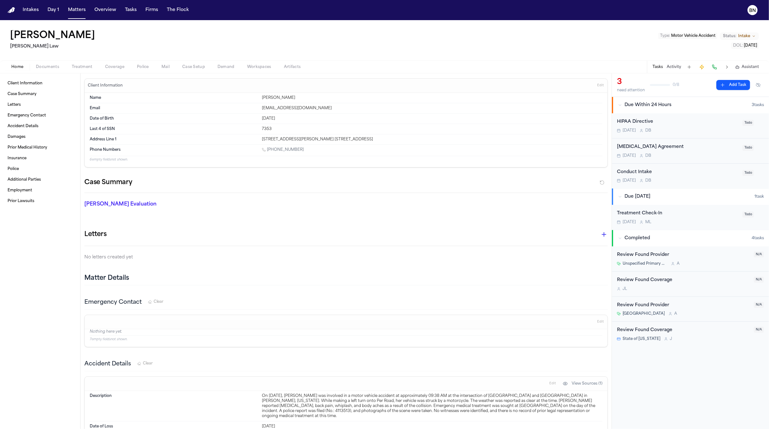
click at [672, 65] on button "Activity" at bounding box center [674, 67] width 14 height 5
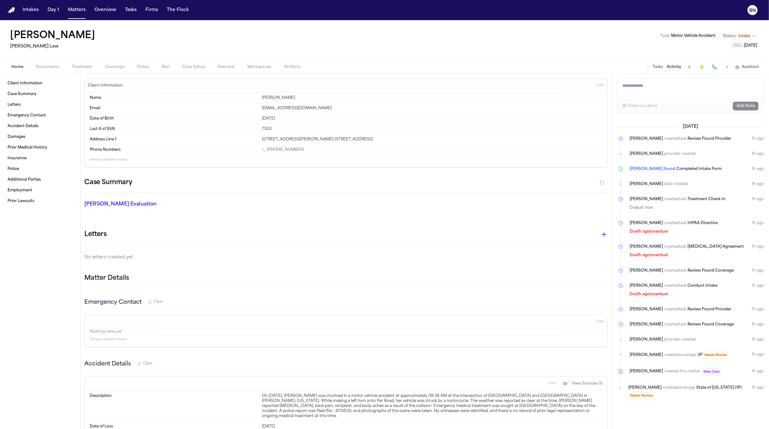
click at [664, 89] on textarea "Add a note to this matter" at bounding box center [690, 89] width 146 height 20
click at [634, 89] on textarea "Add a note to this matter" at bounding box center [690, 89] width 146 height 20
click at [71, 10] on button "Matters" at bounding box center [76, 9] width 23 height 11
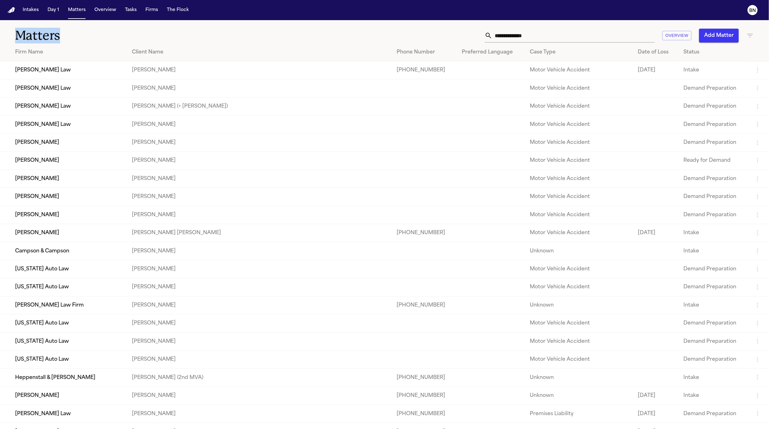
click at [97, 23] on div "Matters Overview Add Matter" at bounding box center [384, 31] width 769 height 23
click at [192, 129] on td "[PERSON_NAME]" at bounding box center [259, 125] width 265 height 18
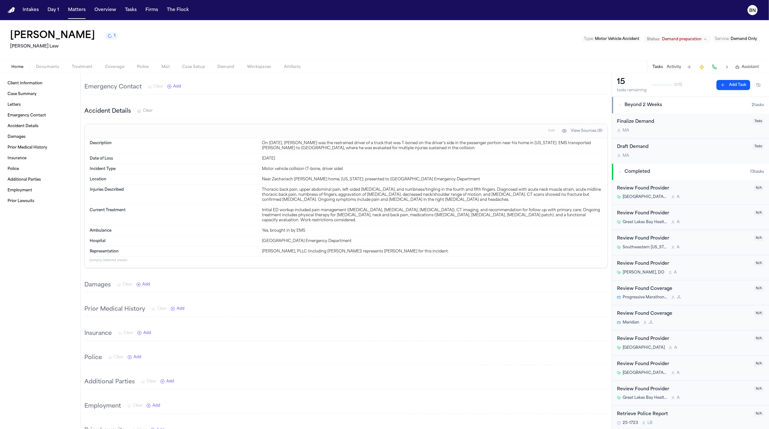
scroll to position [217, 0]
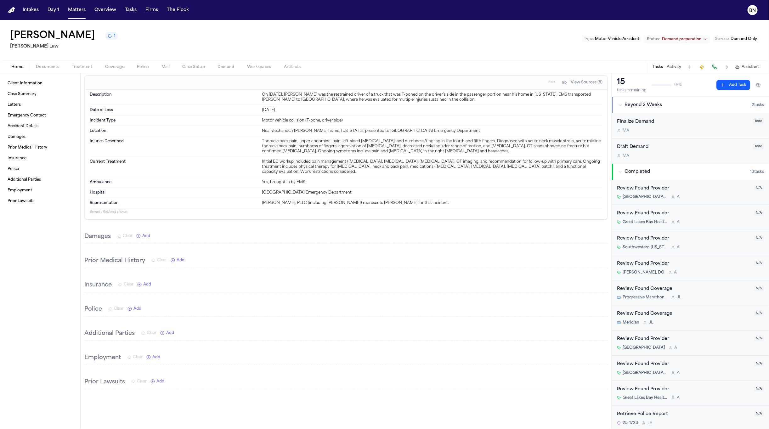
click at [113, 361] on h3 "Employment" at bounding box center [102, 357] width 37 height 9
click at [113, 362] on h3 "Employment" at bounding box center [102, 357] width 37 height 9
click at [80, 9] on button "Matters" at bounding box center [76, 9] width 23 height 11
